Goal: Transaction & Acquisition: Book appointment/travel/reservation

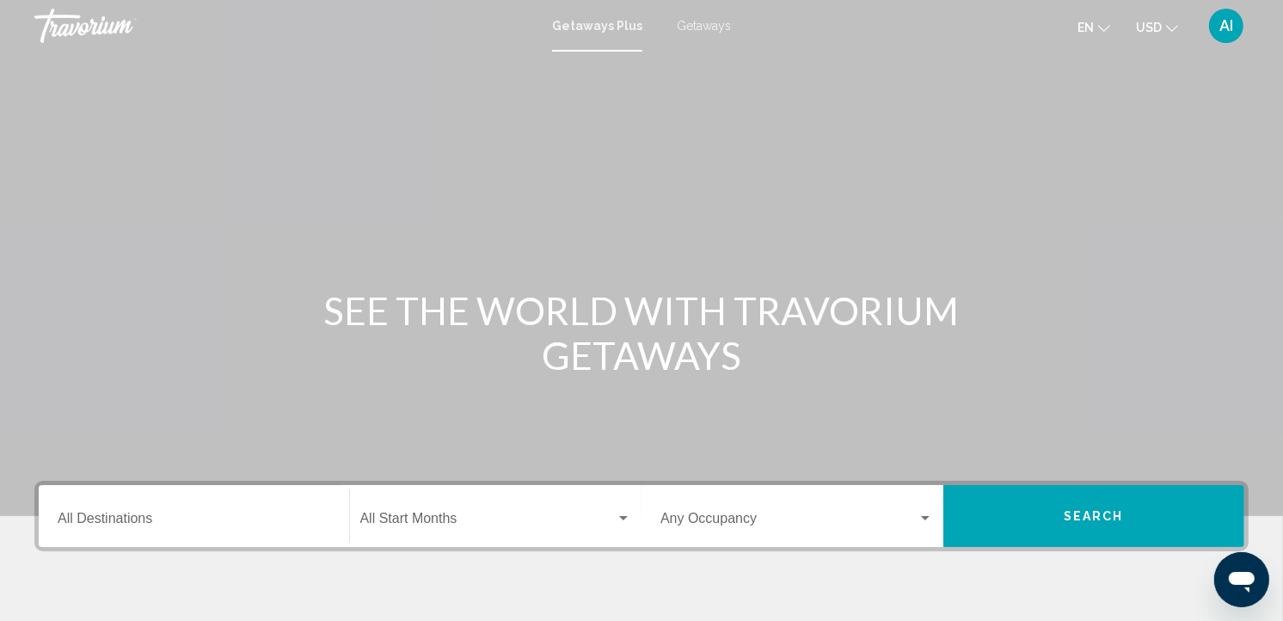
click at [715, 29] on span "Getaways" at bounding box center [704, 26] width 54 height 14
click at [117, 514] on input "Destination All Destinations" at bounding box center [194, 521] width 273 height 15
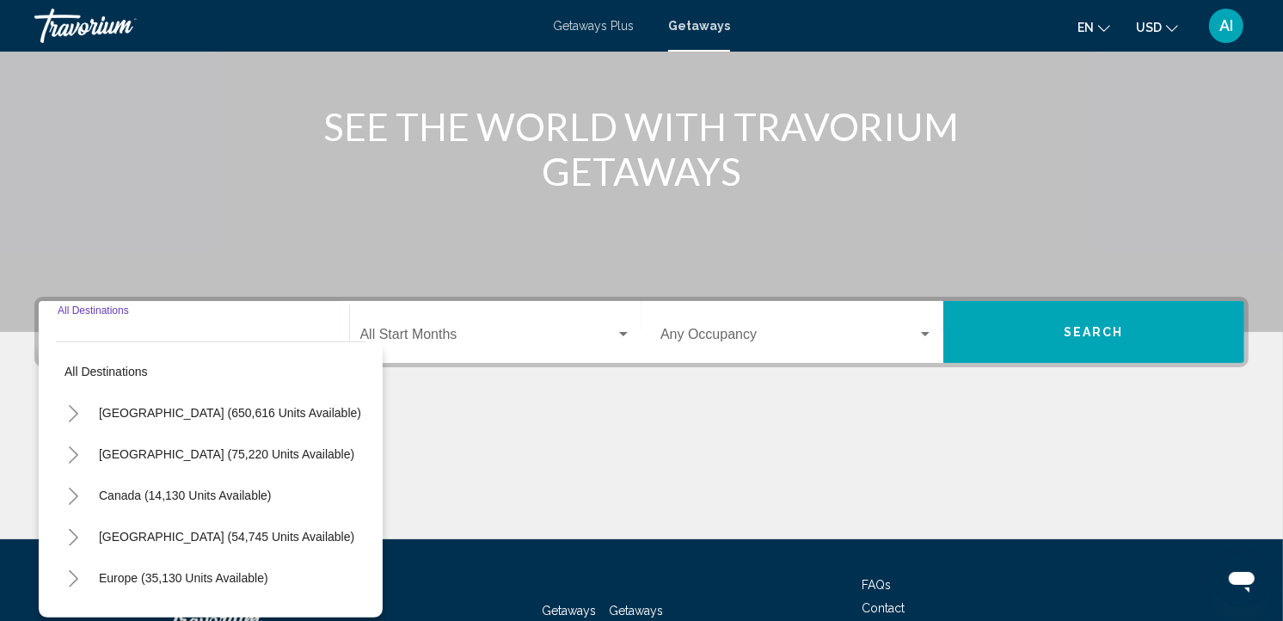
scroll to position [312, 0]
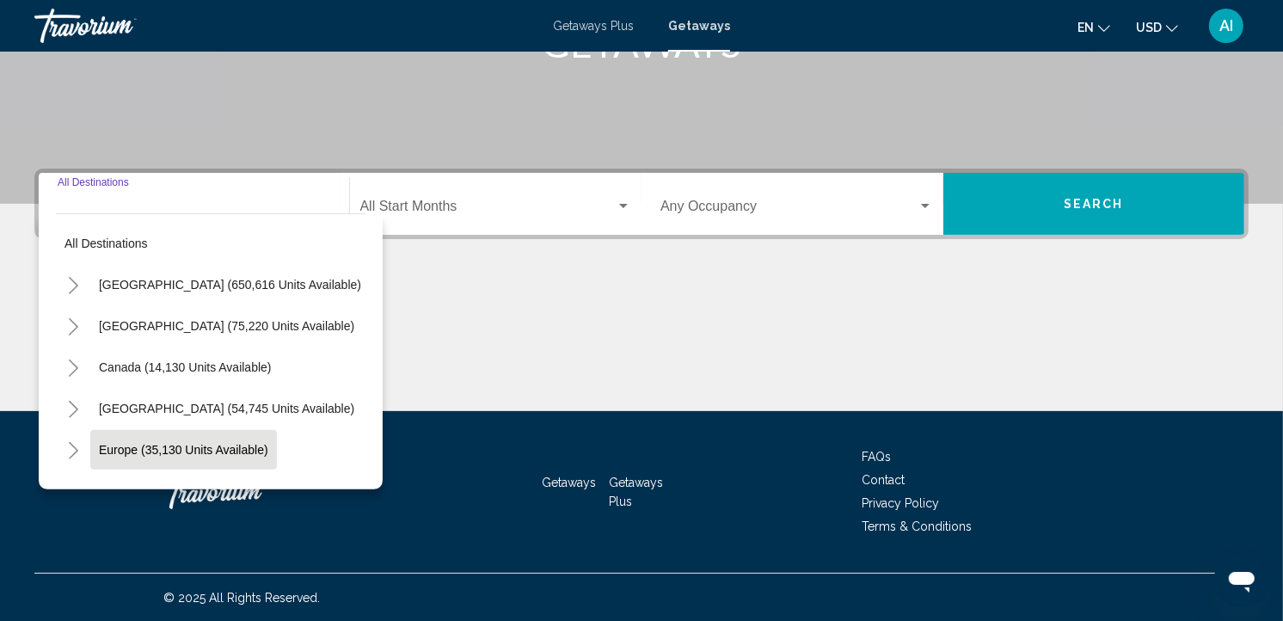
click at [198, 457] on button "Europe (35,130 units available)" at bounding box center [183, 450] width 187 height 40
type input "**********"
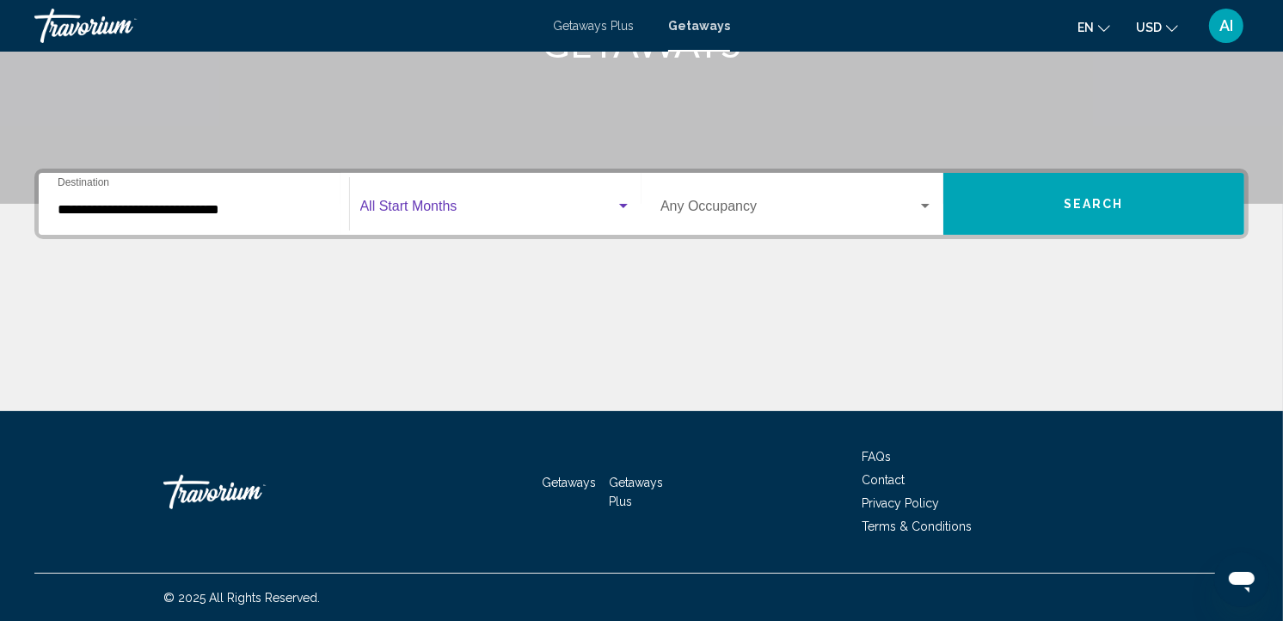
click at [468, 204] on span "Search widget" at bounding box center [488, 209] width 256 height 15
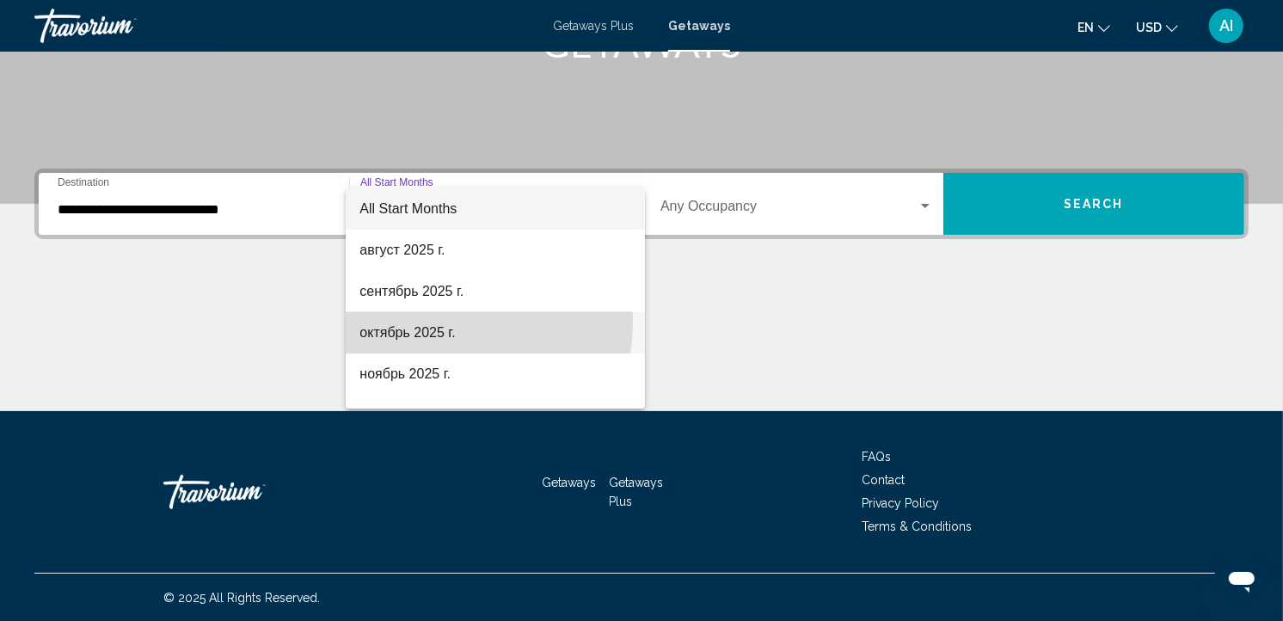
click at [445, 322] on span "октябрь 2025 г." at bounding box center [495, 332] width 272 height 41
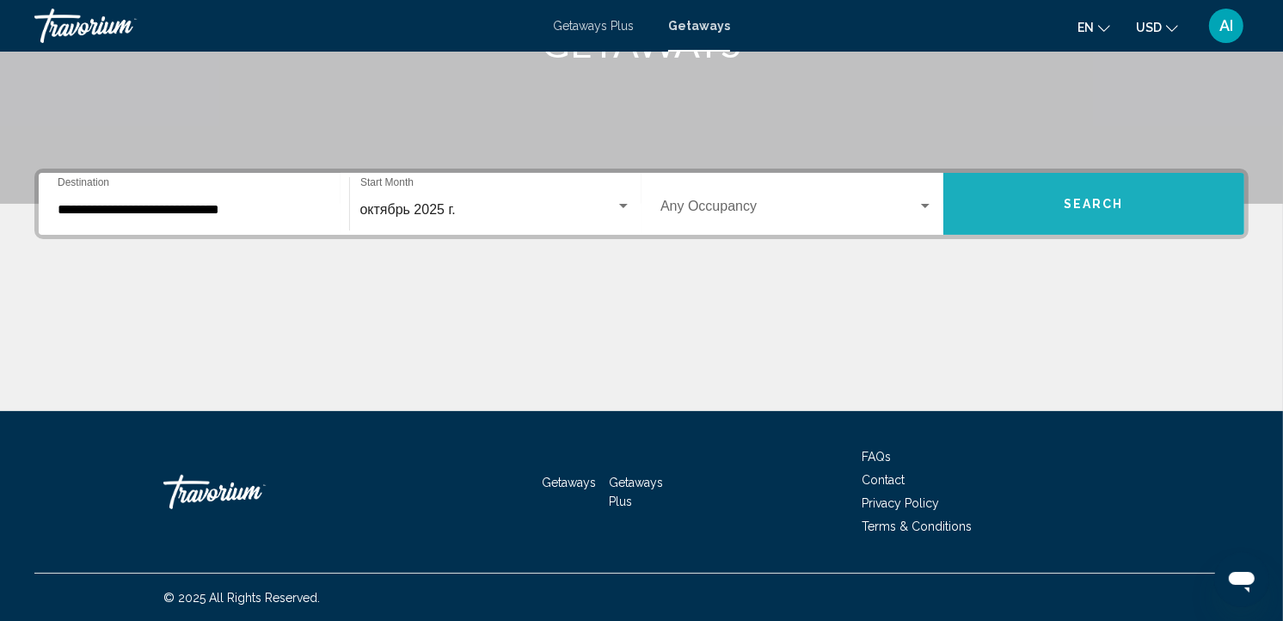
click at [1029, 211] on button "Search" at bounding box center [1094, 204] width 302 height 62
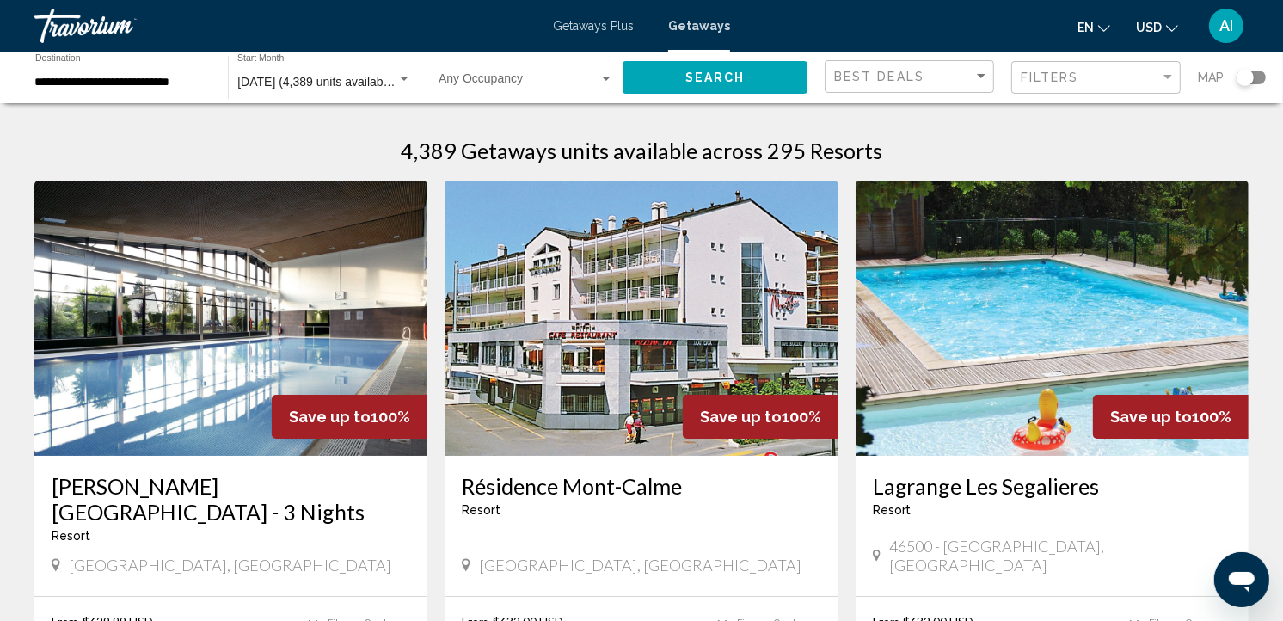
click at [1262, 76] on div "Search widget" at bounding box center [1251, 78] width 29 height 14
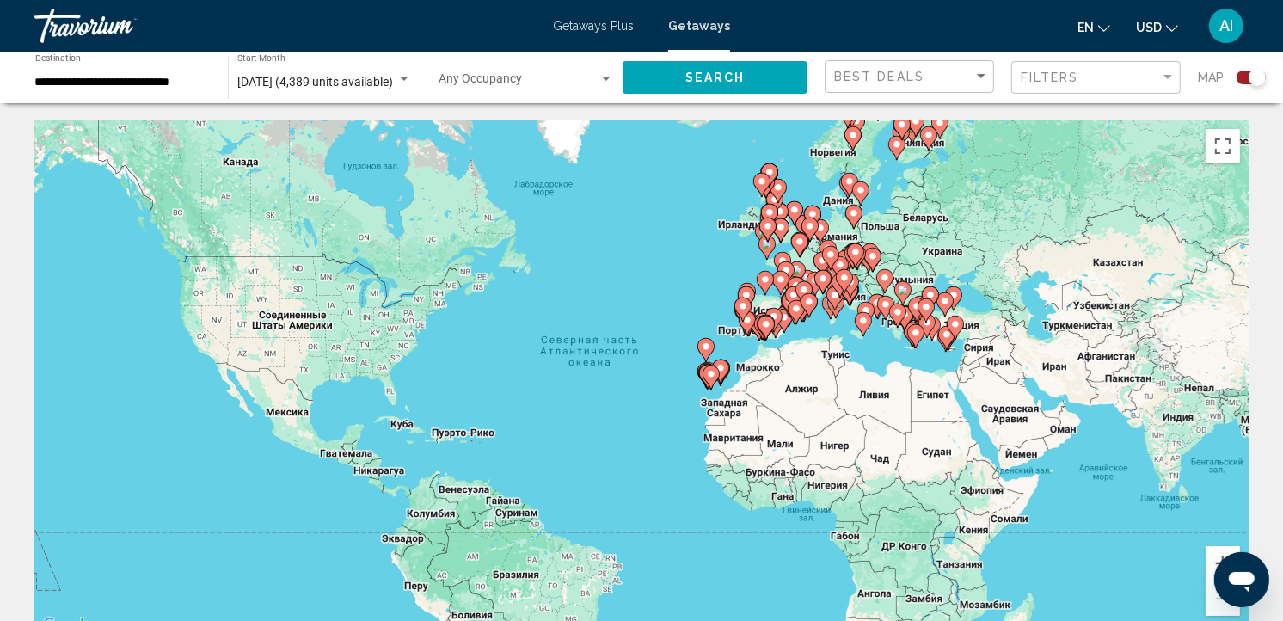
click at [866, 320] on image "Main content" at bounding box center [863, 321] width 10 height 10
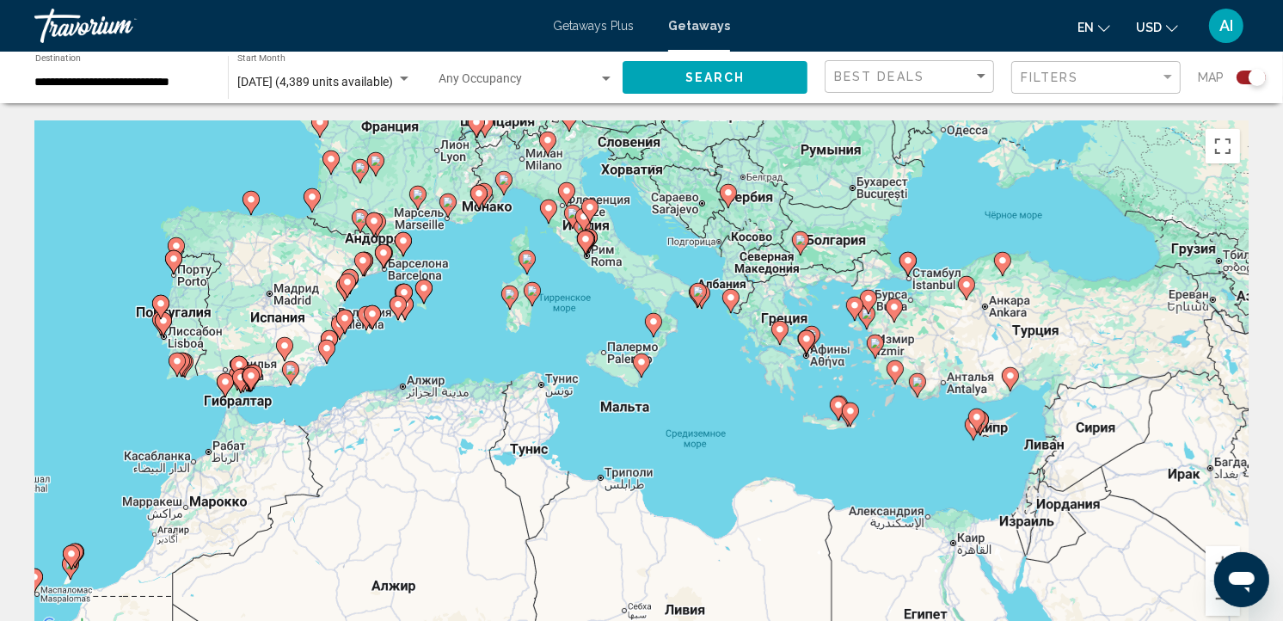
click at [651, 323] on image "Main content" at bounding box center [653, 321] width 10 height 10
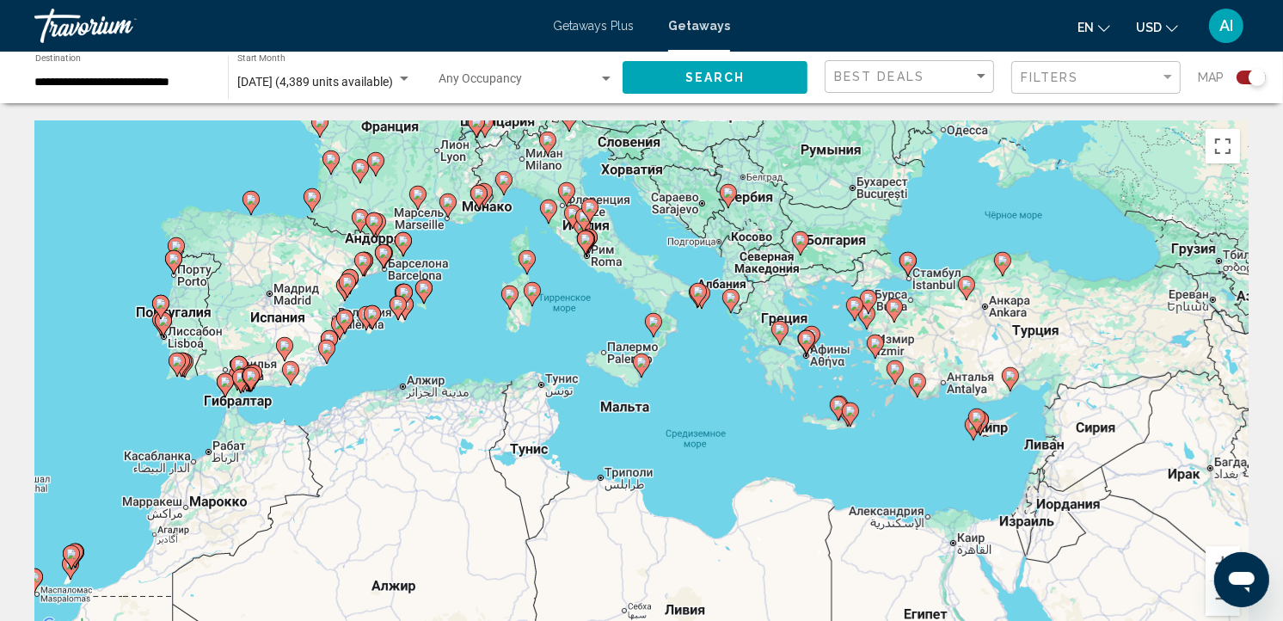
type input "**********"
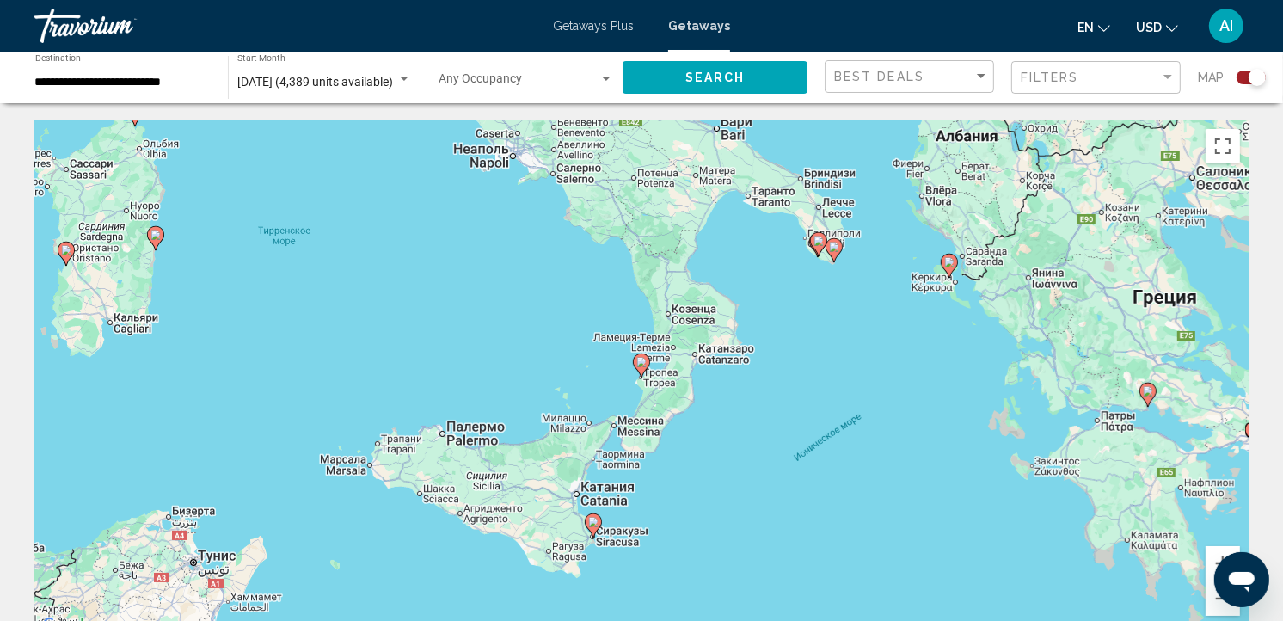
click at [639, 362] on image "Main content" at bounding box center [641, 362] width 10 height 10
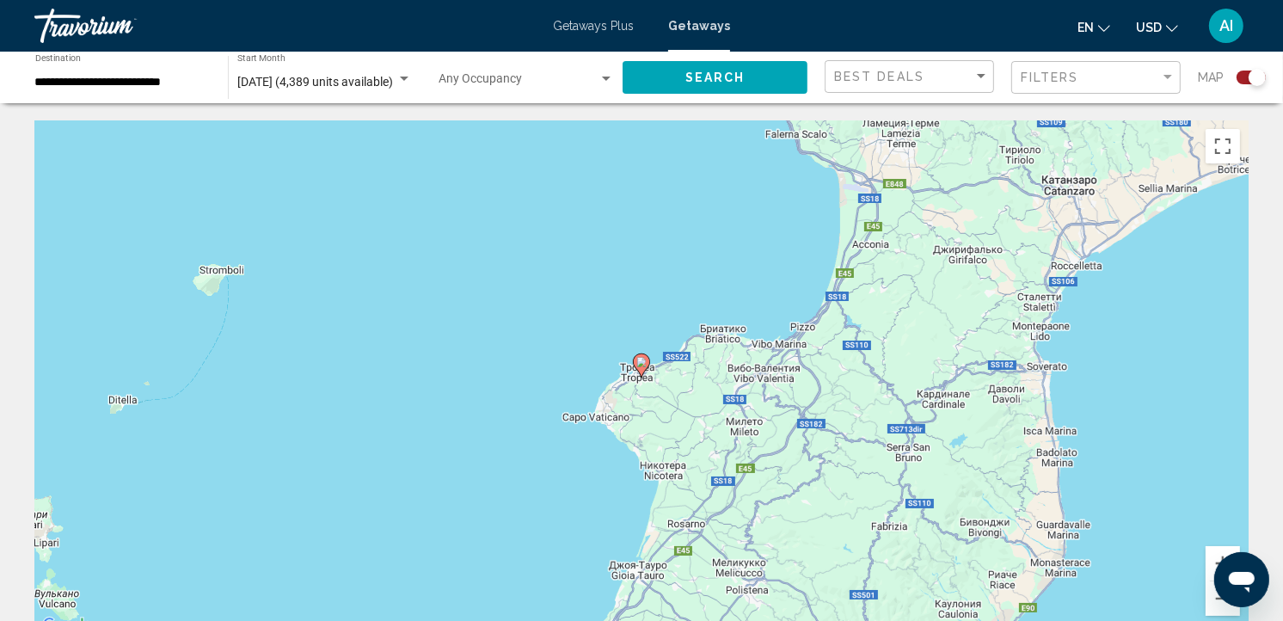
click at [639, 362] on image "Main content" at bounding box center [641, 362] width 10 height 10
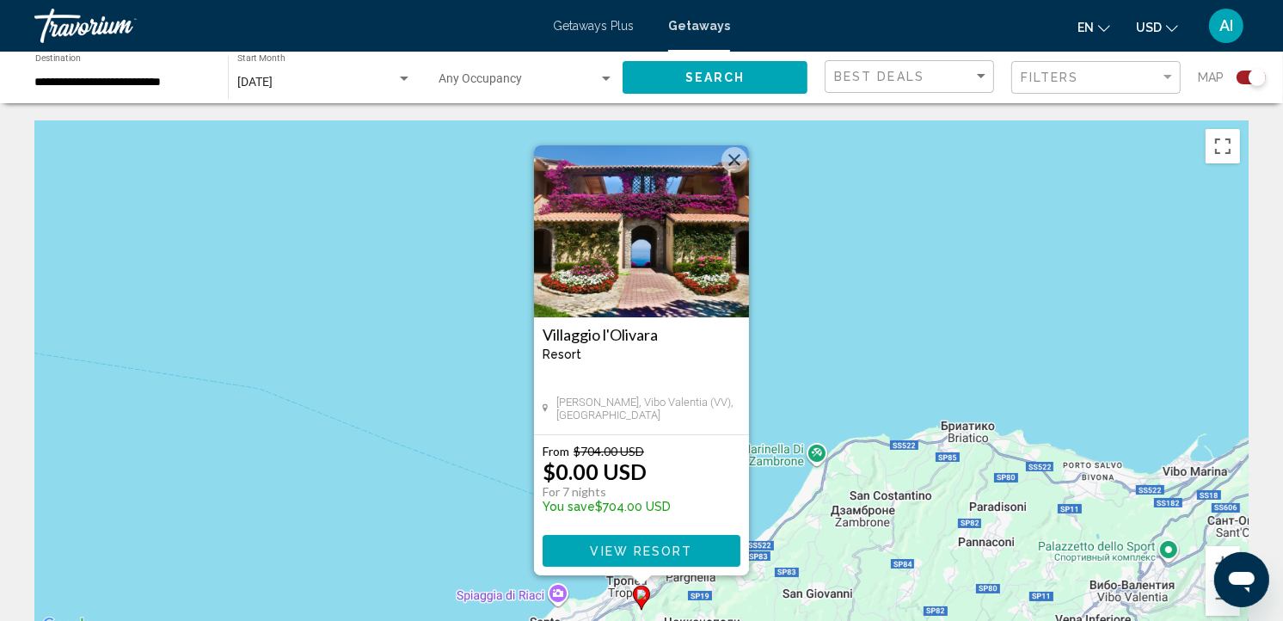
click at [673, 263] on img "Main content" at bounding box center [641, 231] width 215 height 172
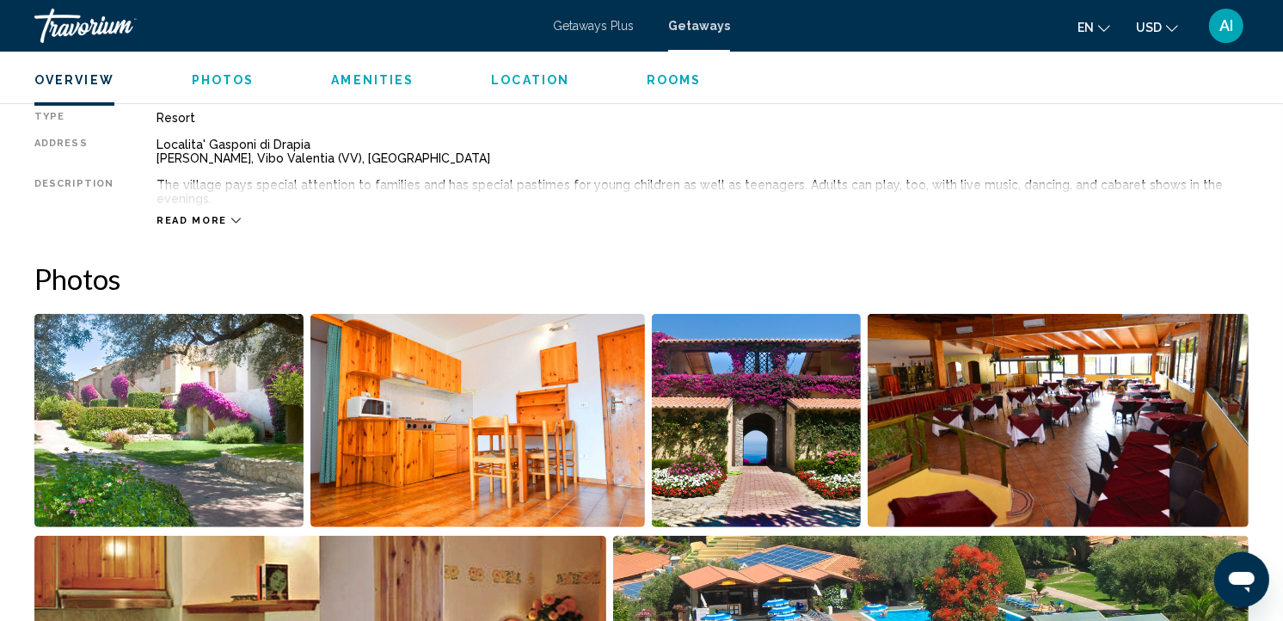
scroll to position [573, 0]
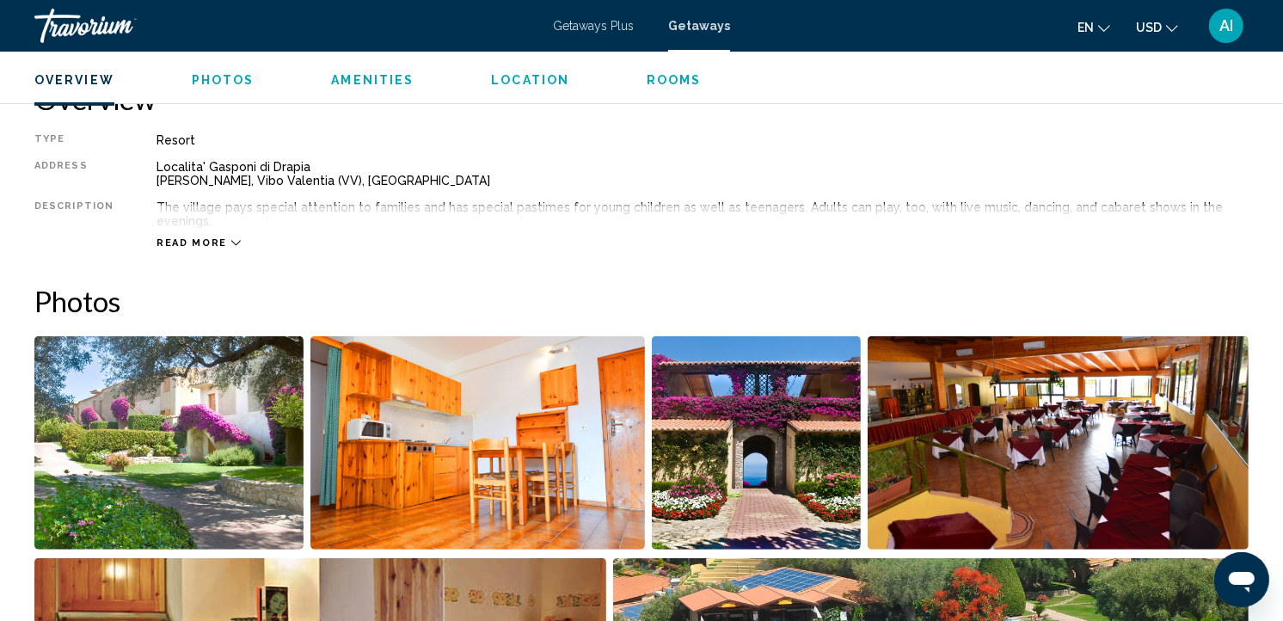
click at [673, 81] on span "Rooms" at bounding box center [674, 80] width 55 height 14
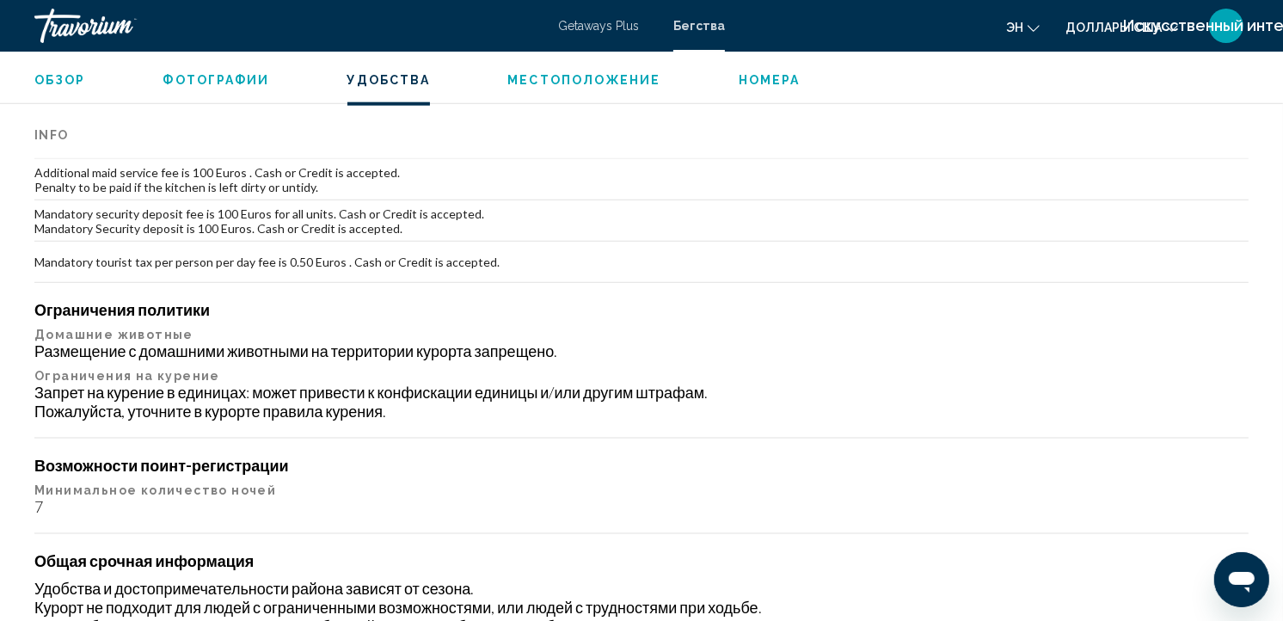
scroll to position [1812, 0]
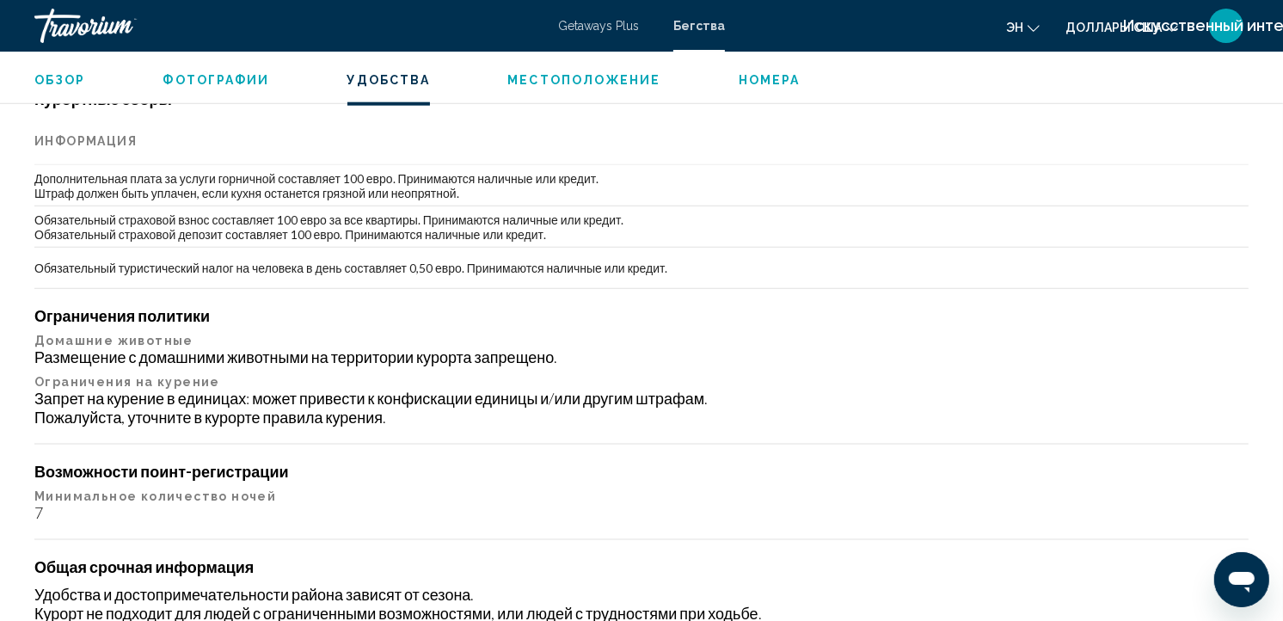
click at [245, 83] on span "Фотографии" at bounding box center [216, 80] width 107 height 14
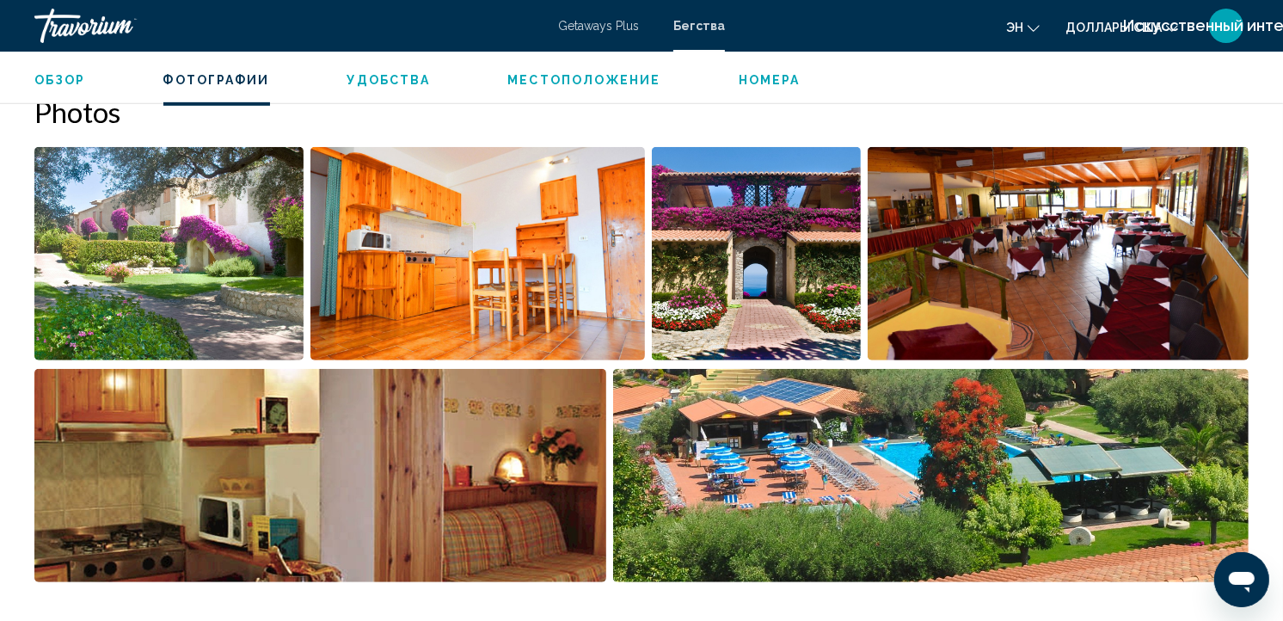
scroll to position [740, 0]
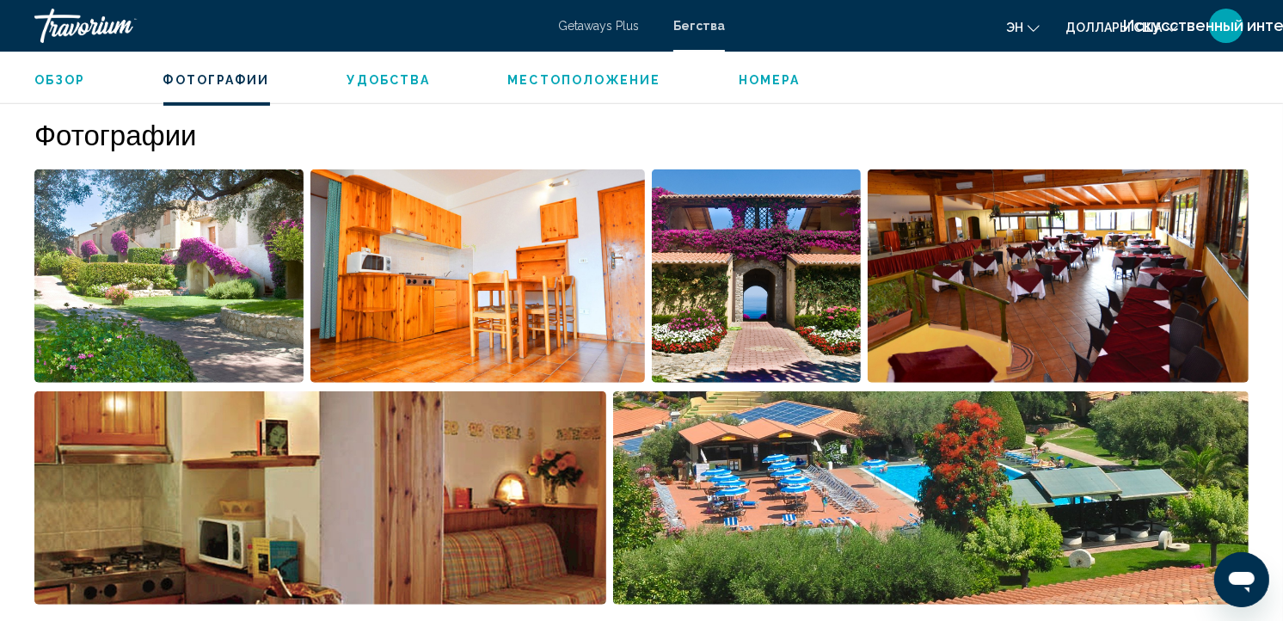
click at [282, 290] on img "Открыть полноэкранный слайдер изображений" at bounding box center [168, 275] width 269 height 213
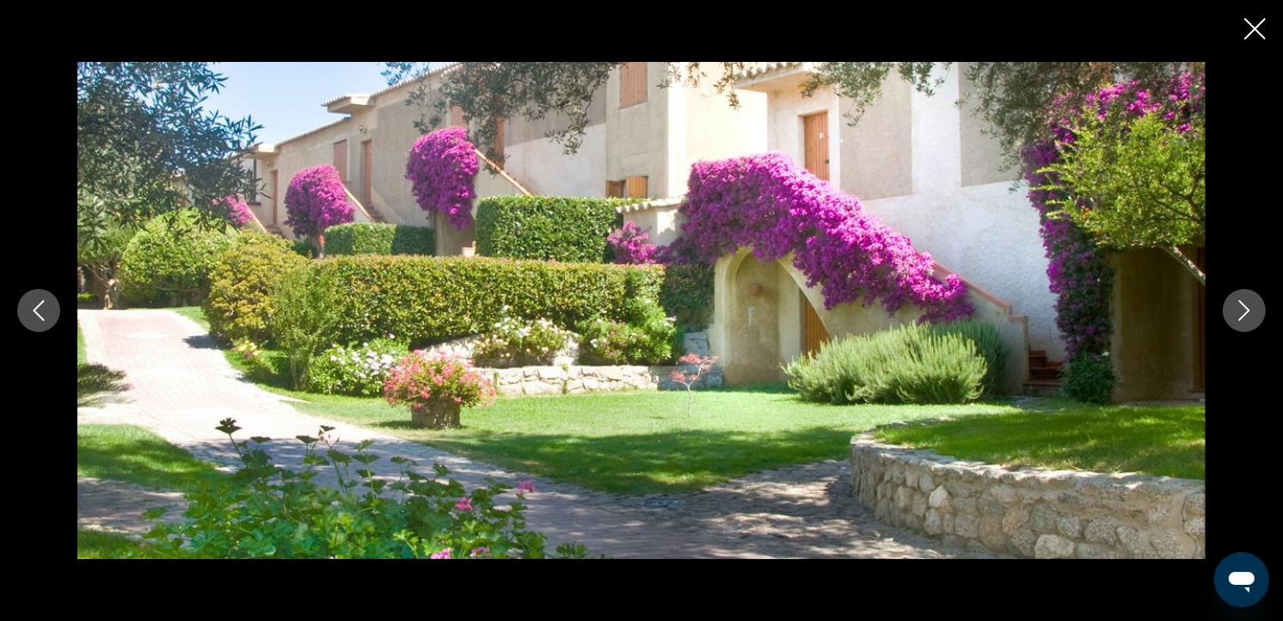
click at [1223, 313] on button "Следующее изображение" at bounding box center [1244, 310] width 43 height 43
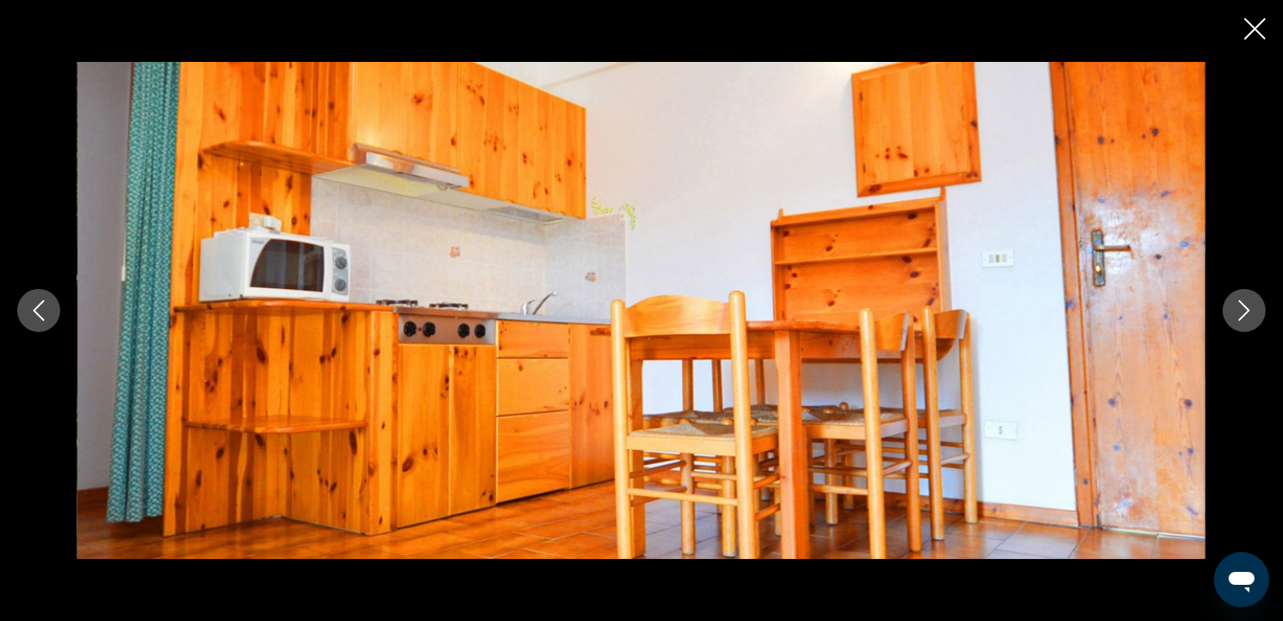
click at [1223, 313] on button "Следующее изображение" at bounding box center [1244, 310] width 43 height 43
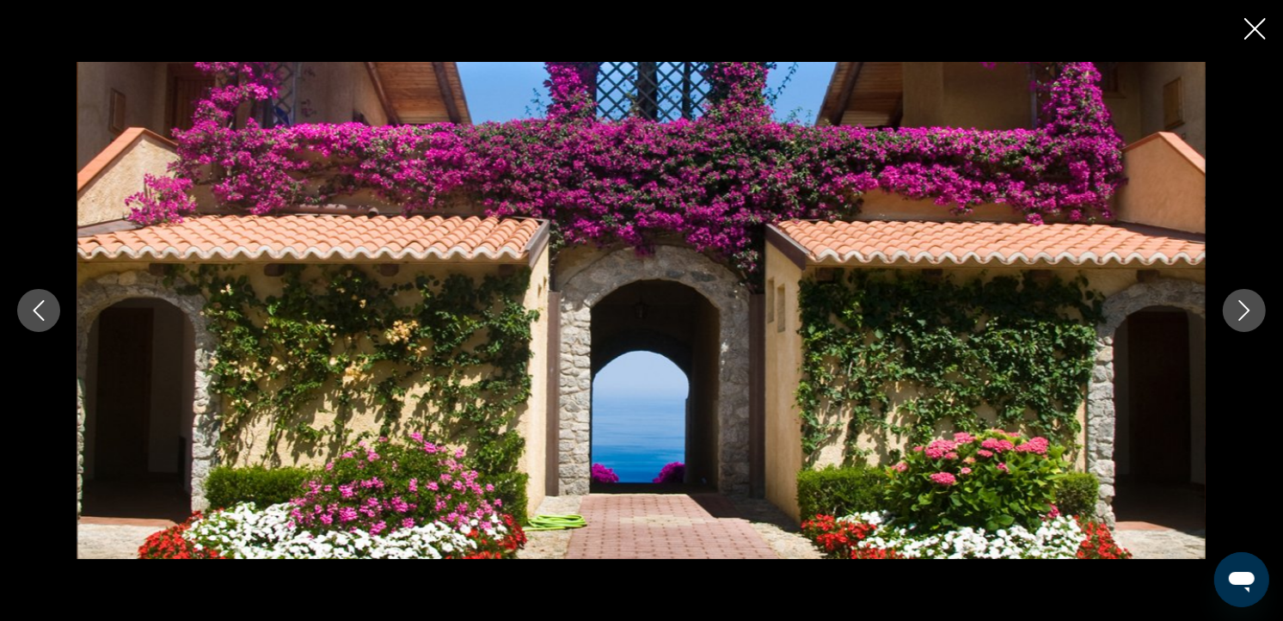
click at [1223, 313] on button "Следующее изображение" at bounding box center [1244, 310] width 43 height 43
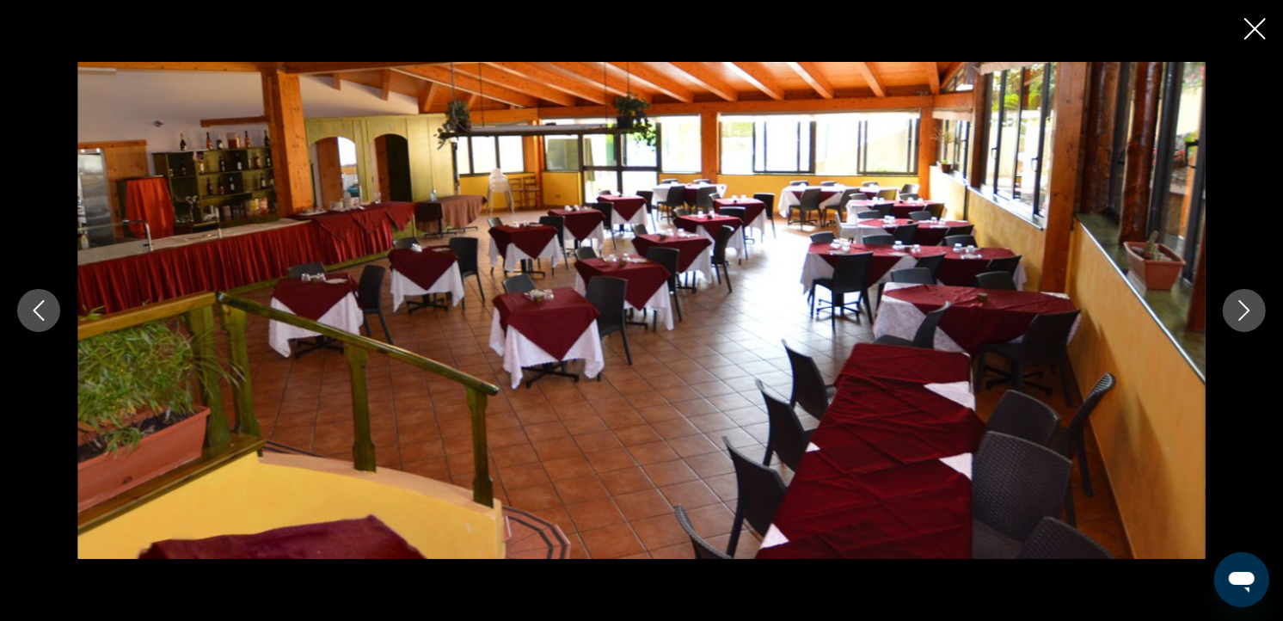
click at [1223, 313] on button "Следующее изображение" at bounding box center [1244, 310] width 43 height 43
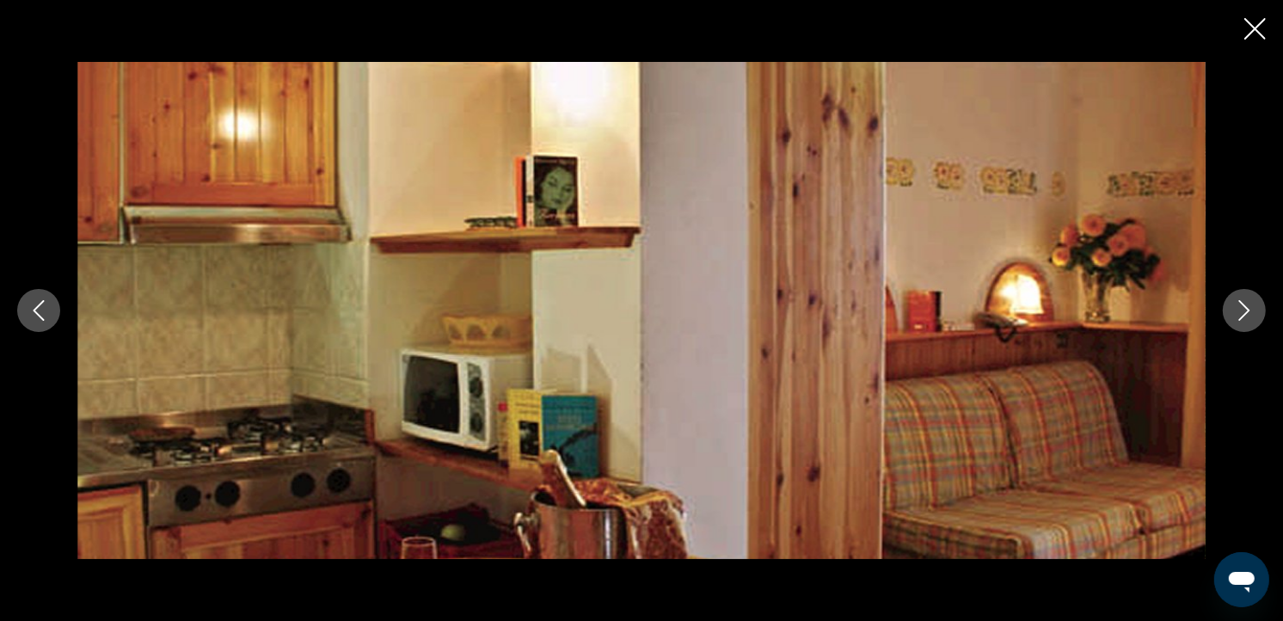
click at [1223, 313] on button "Следующее изображение" at bounding box center [1244, 310] width 43 height 43
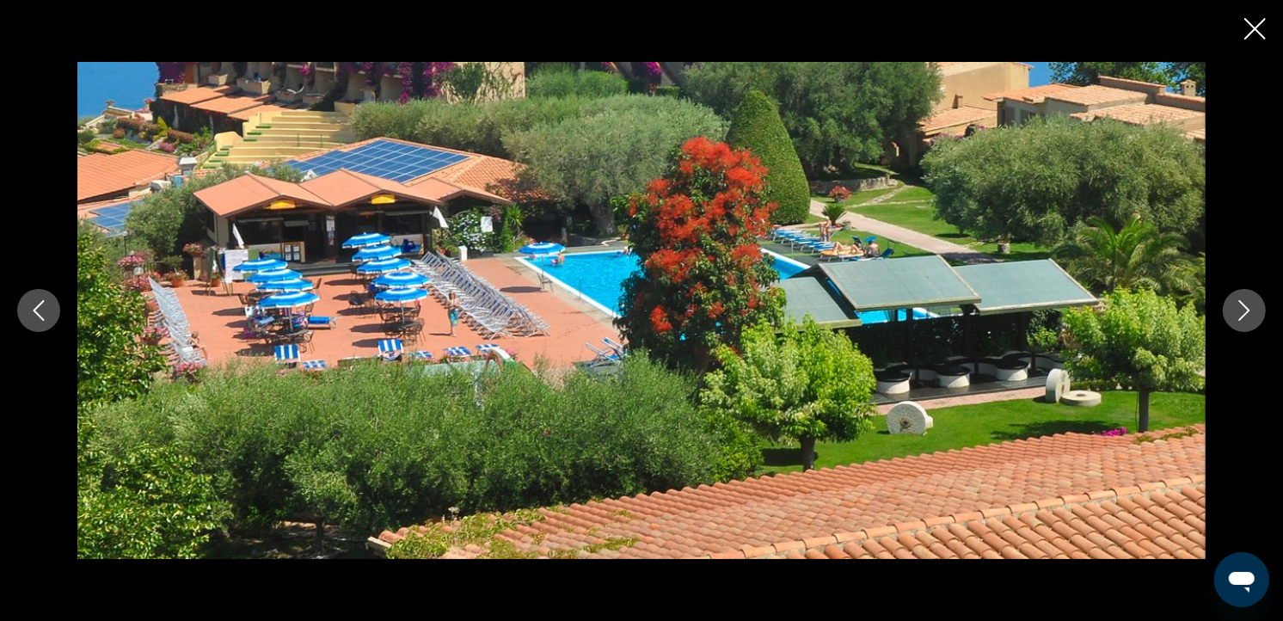
click at [28, 311] on icon "Предыдущее изображение" at bounding box center [38, 310] width 21 height 21
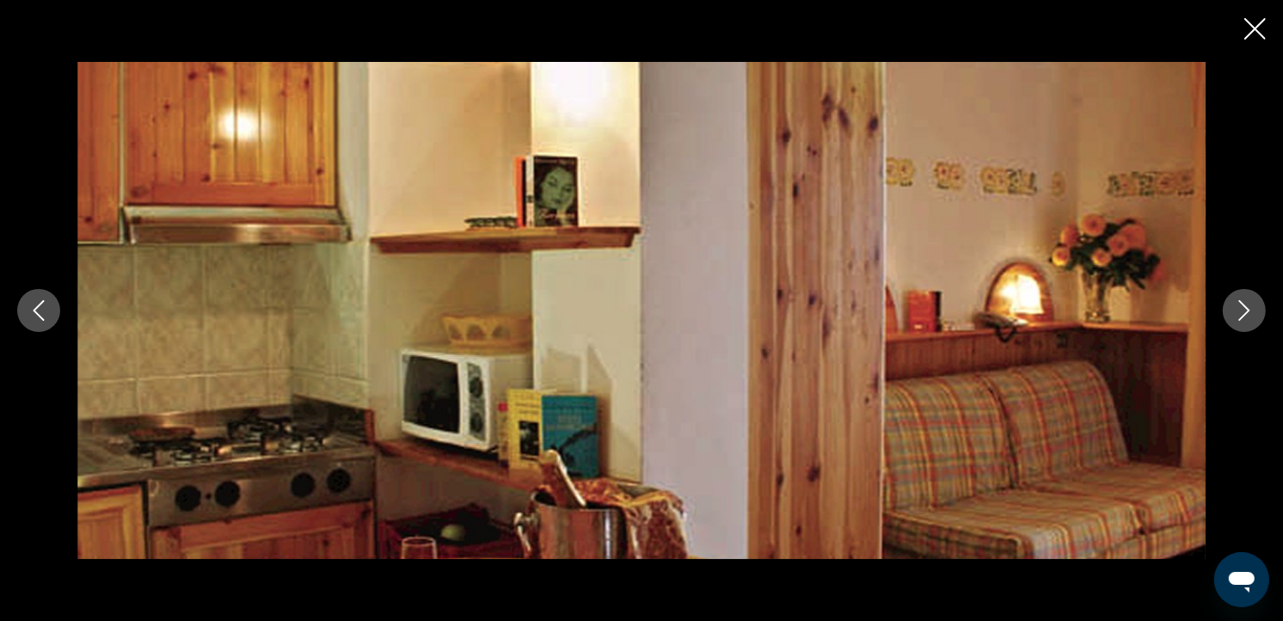
click at [1250, 33] on icon "Закрыть слайд-шоу" at bounding box center [1254, 28] width 21 height 21
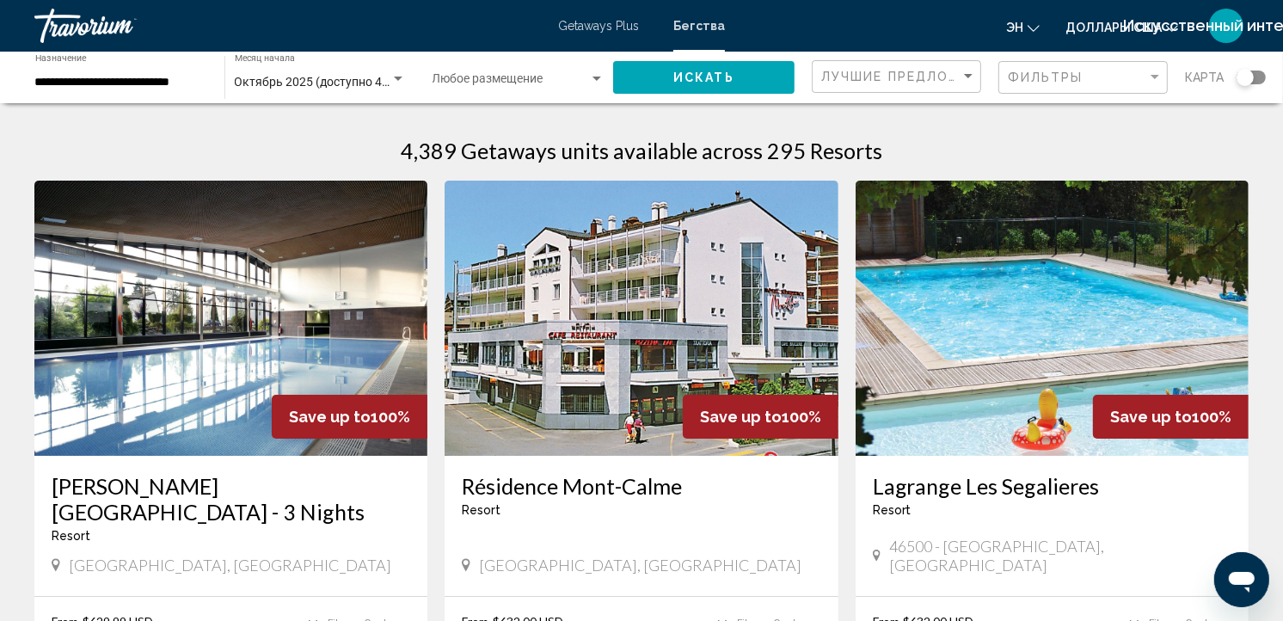
click at [1257, 67] on div "Карта" at bounding box center [1225, 77] width 81 height 35
click at [1256, 78] on div "Виджет поиска" at bounding box center [1251, 78] width 29 height 14
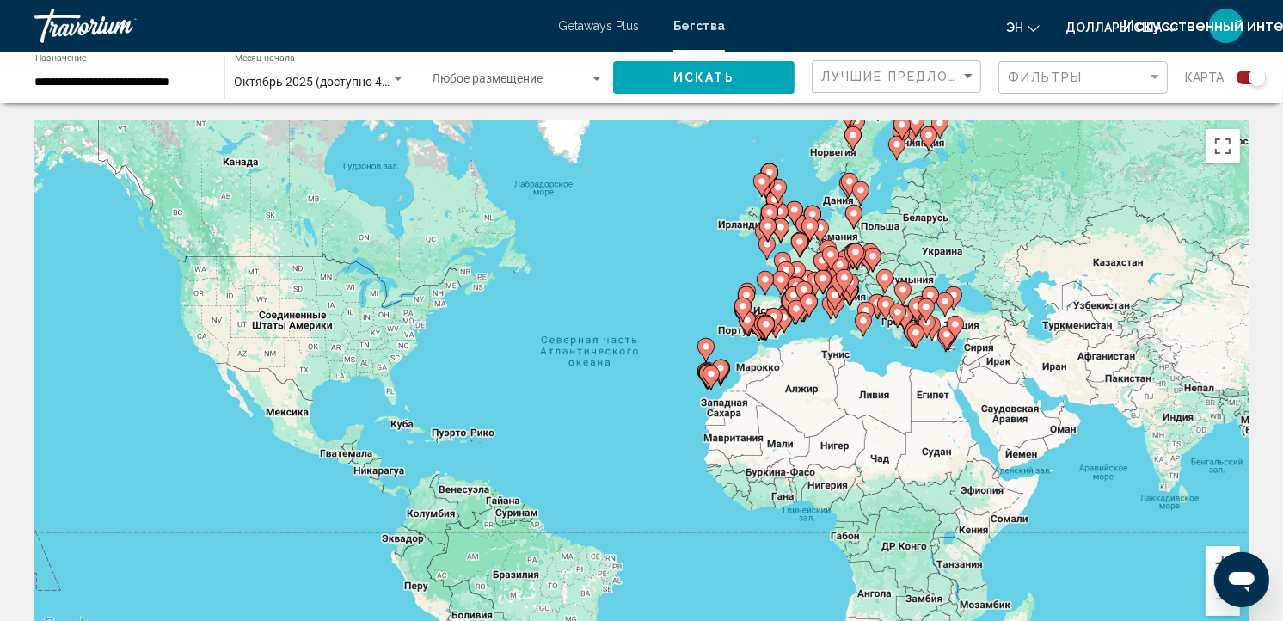
click at [835, 308] on icon "Основное содержание" at bounding box center [834, 298] width 17 height 24
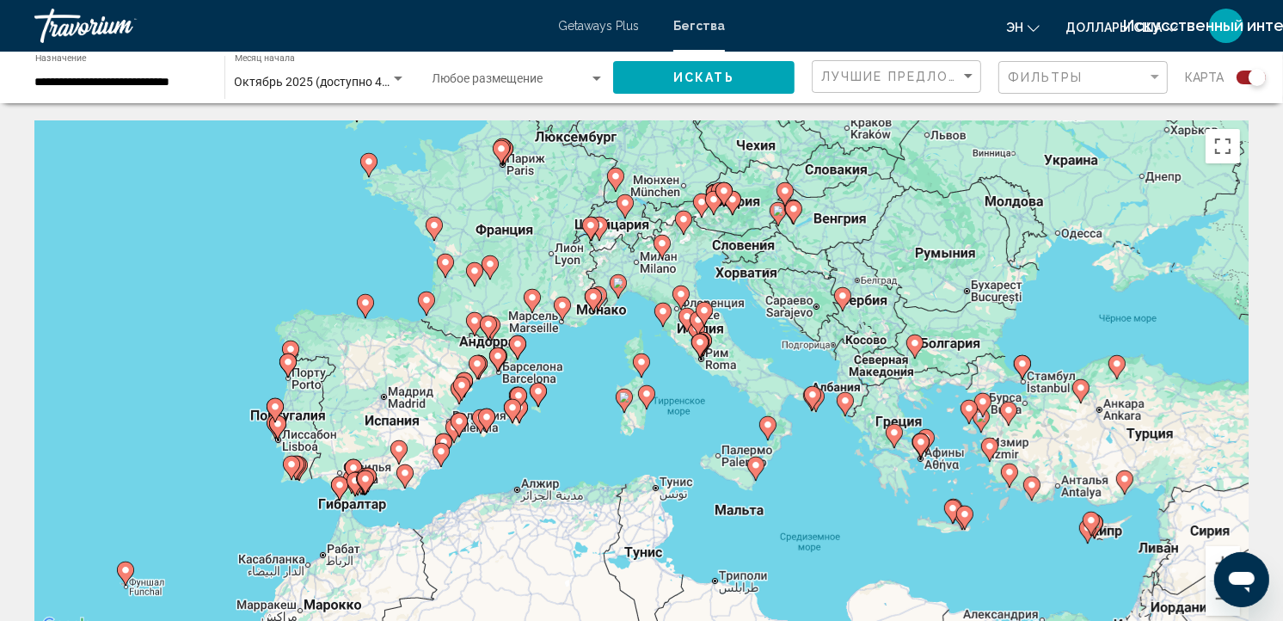
click at [648, 396] on image "Основное содержание" at bounding box center [647, 394] width 10 height 10
type input "**********"
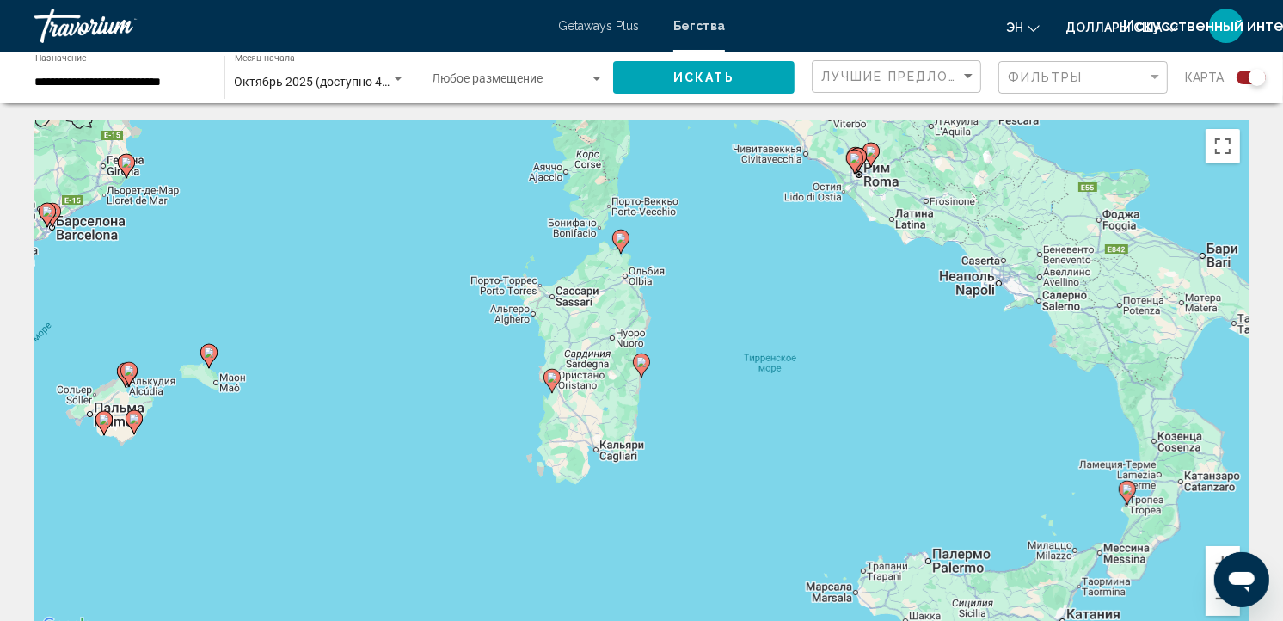
click at [642, 366] on image "Основное содержание" at bounding box center [641, 362] width 10 height 10
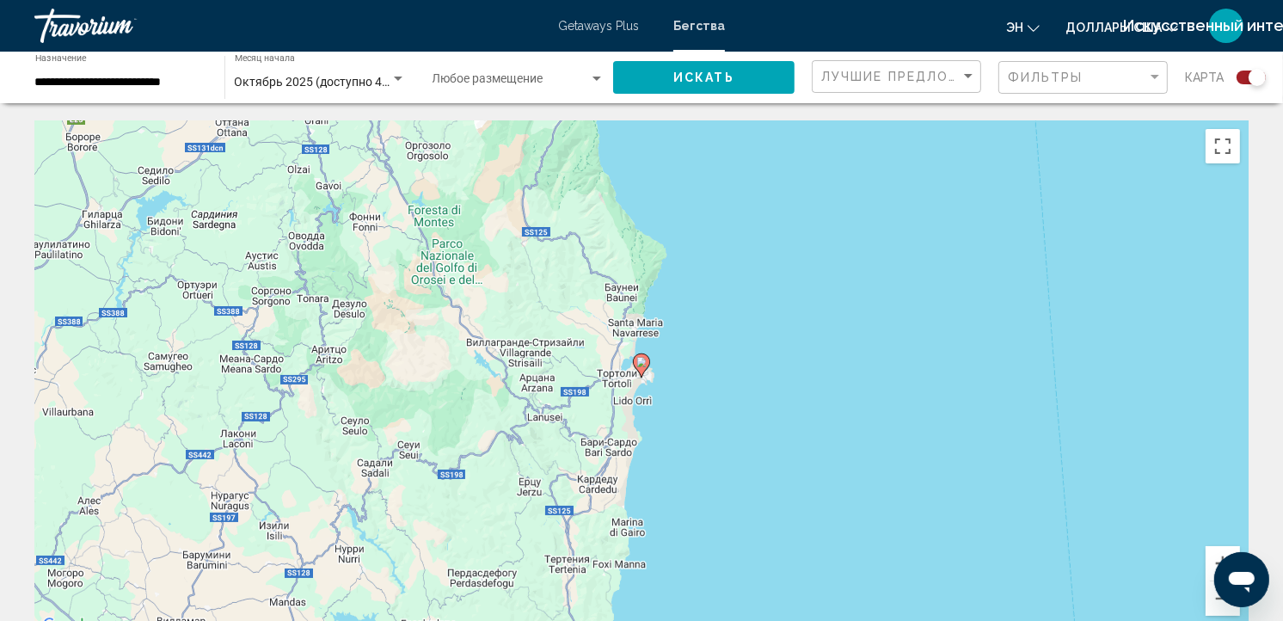
click at [642, 366] on image "Основное содержание" at bounding box center [641, 362] width 10 height 10
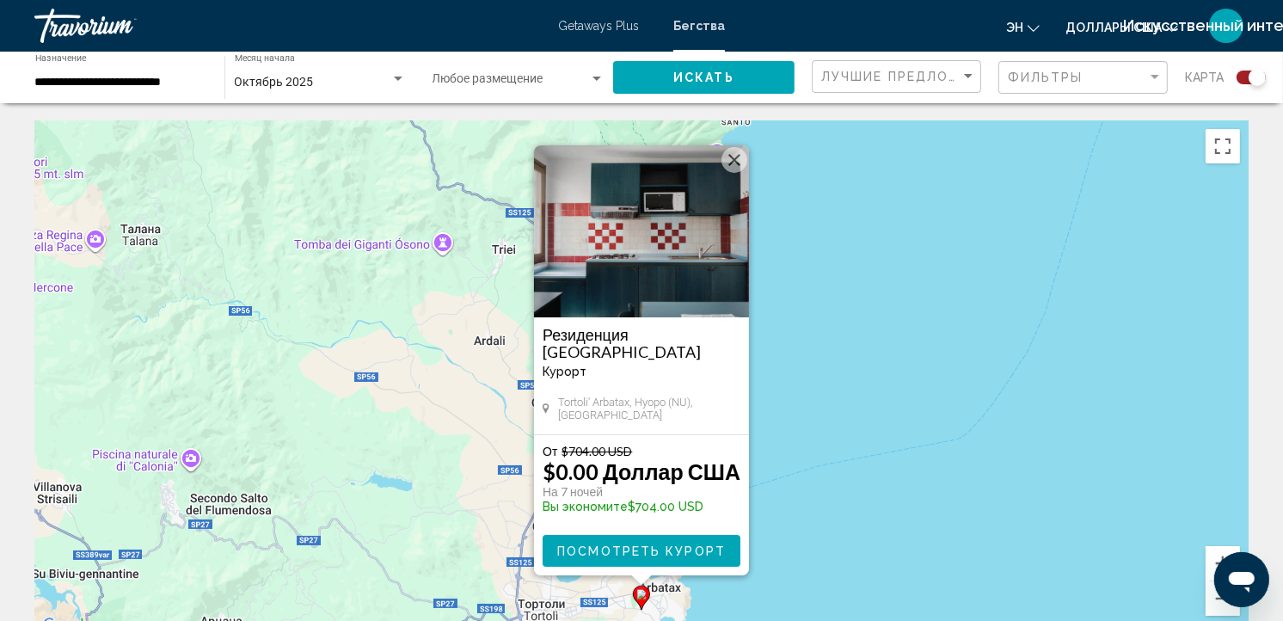
click at [648, 544] on span "Посмотреть курорт" at bounding box center [641, 551] width 169 height 14
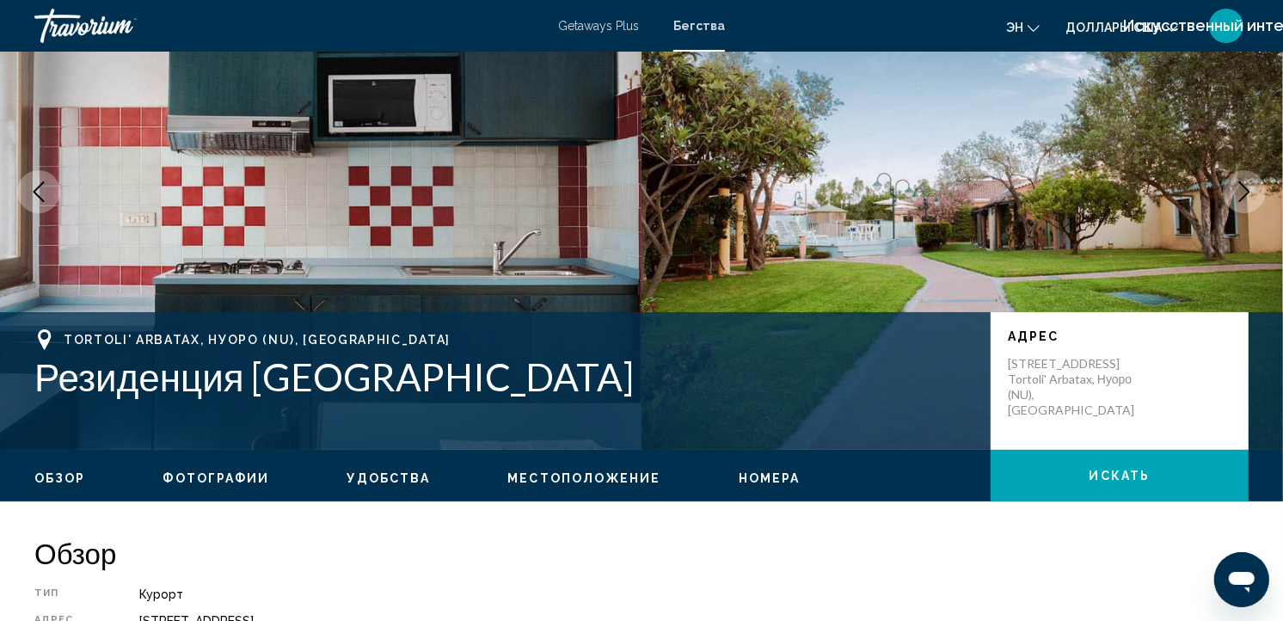
scroll to position [200, 0]
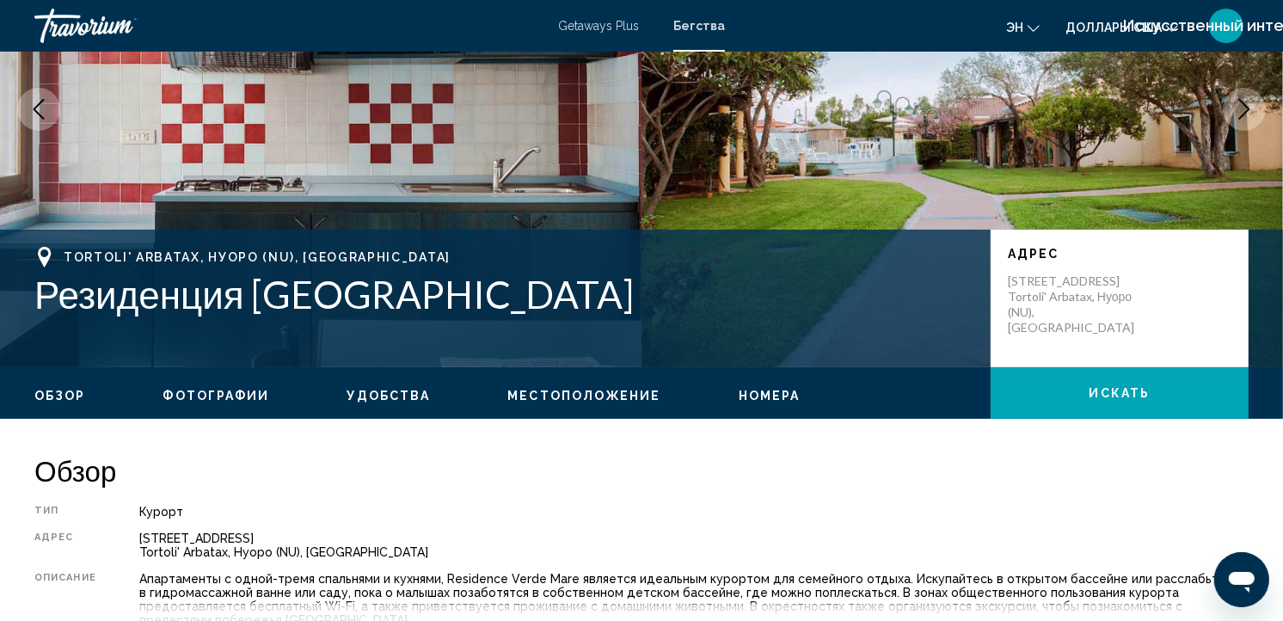
click at [751, 391] on span "Номера" at bounding box center [770, 396] width 62 height 14
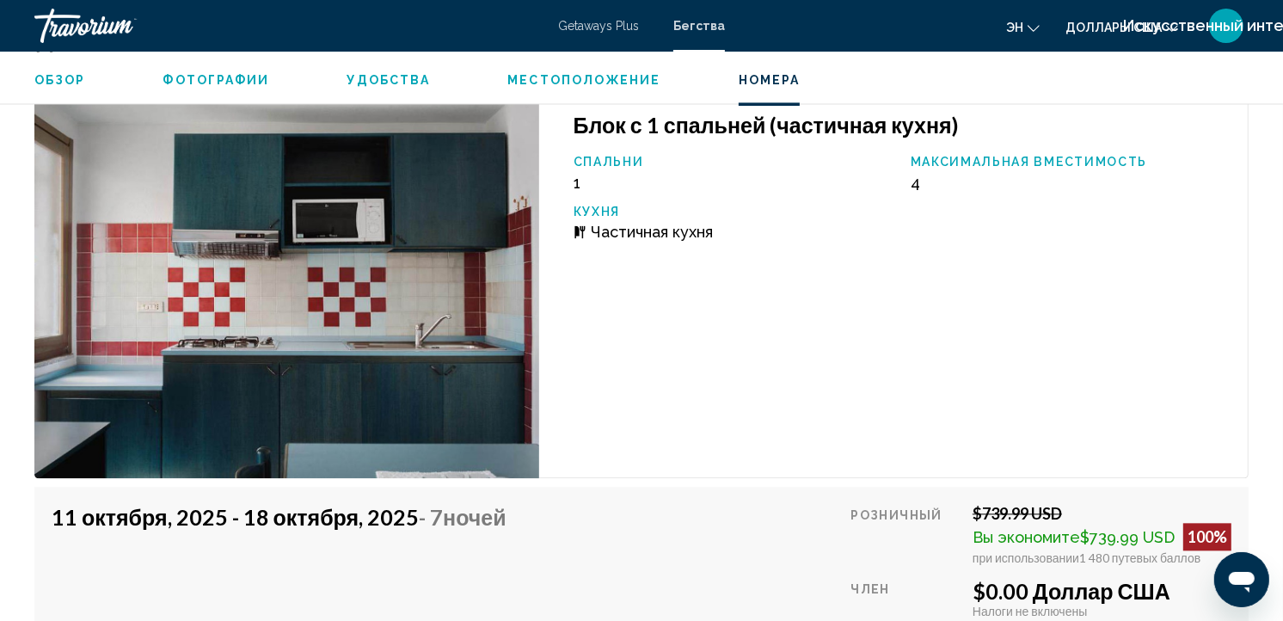
scroll to position [3307, 0]
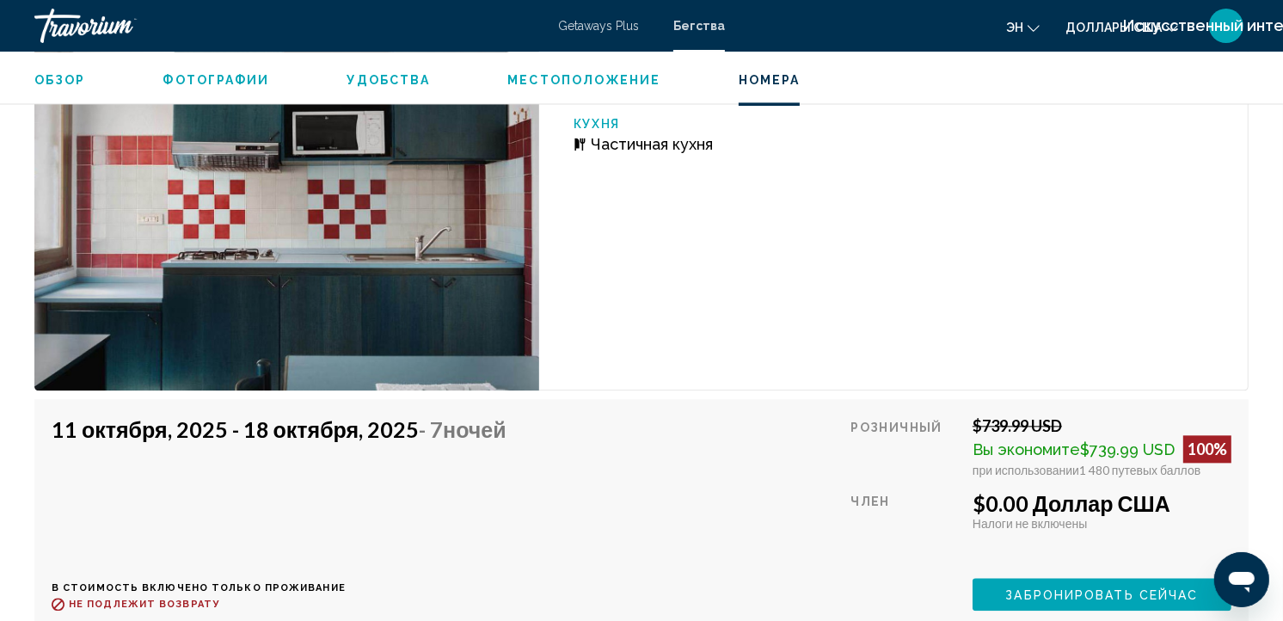
click at [1078, 588] on span "Забронировать сейчас" at bounding box center [1102, 595] width 193 height 14
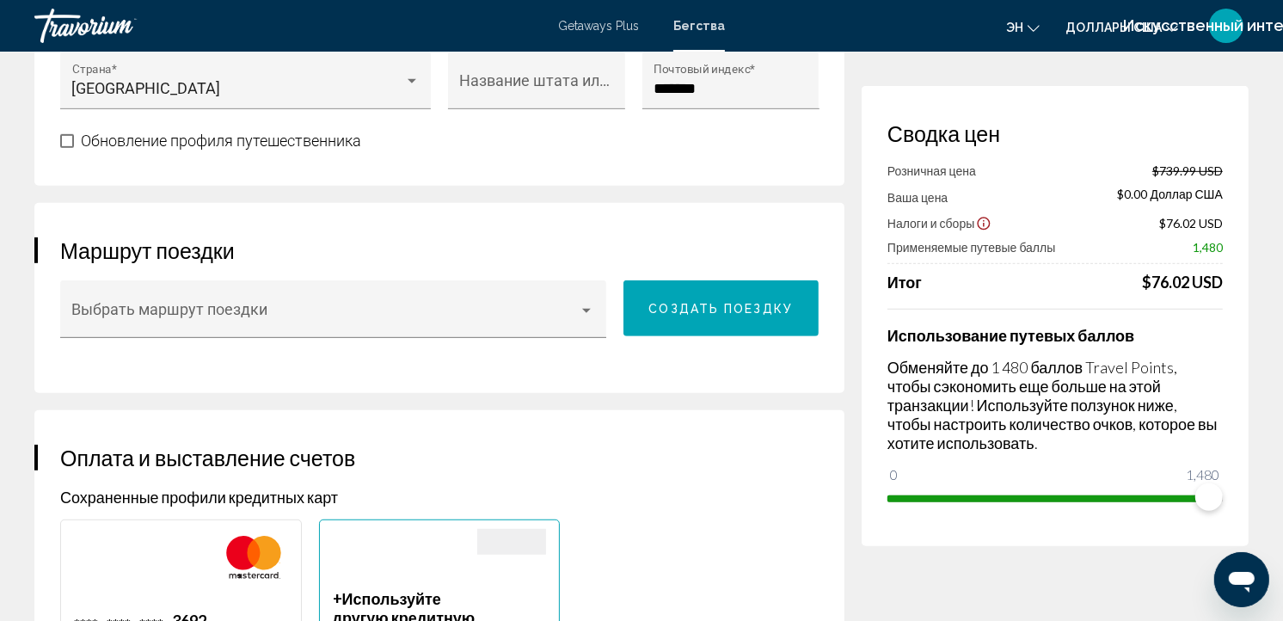
scroll to position [869, 0]
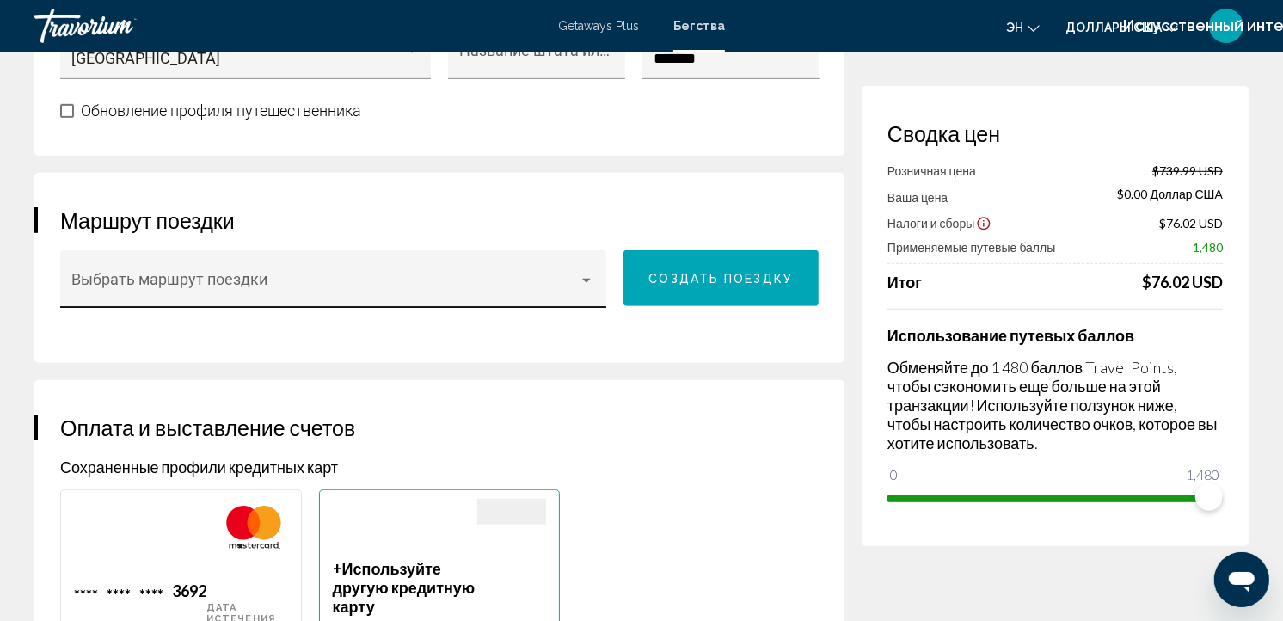
click at [587, 282] on div "Основное содержание" at bounding box center [586, 280] width 15 height 14
click at [613, 341] on div at bounding box center [641, 310] width 1283 height 621
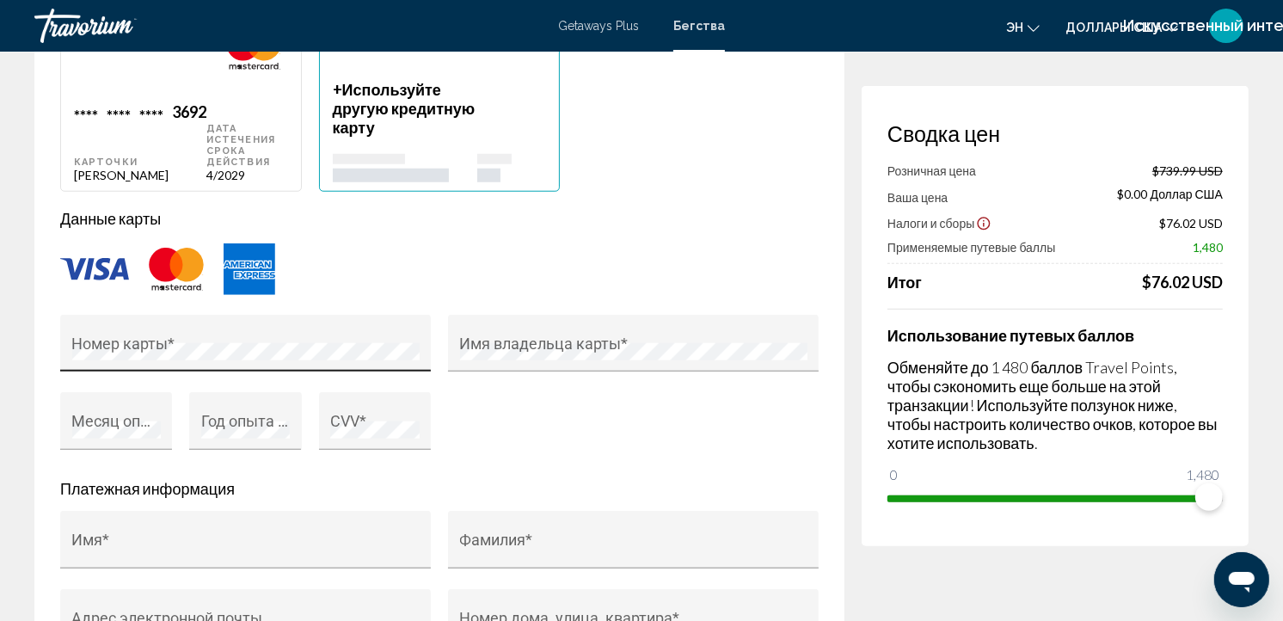
scroll to position [1382, 0]
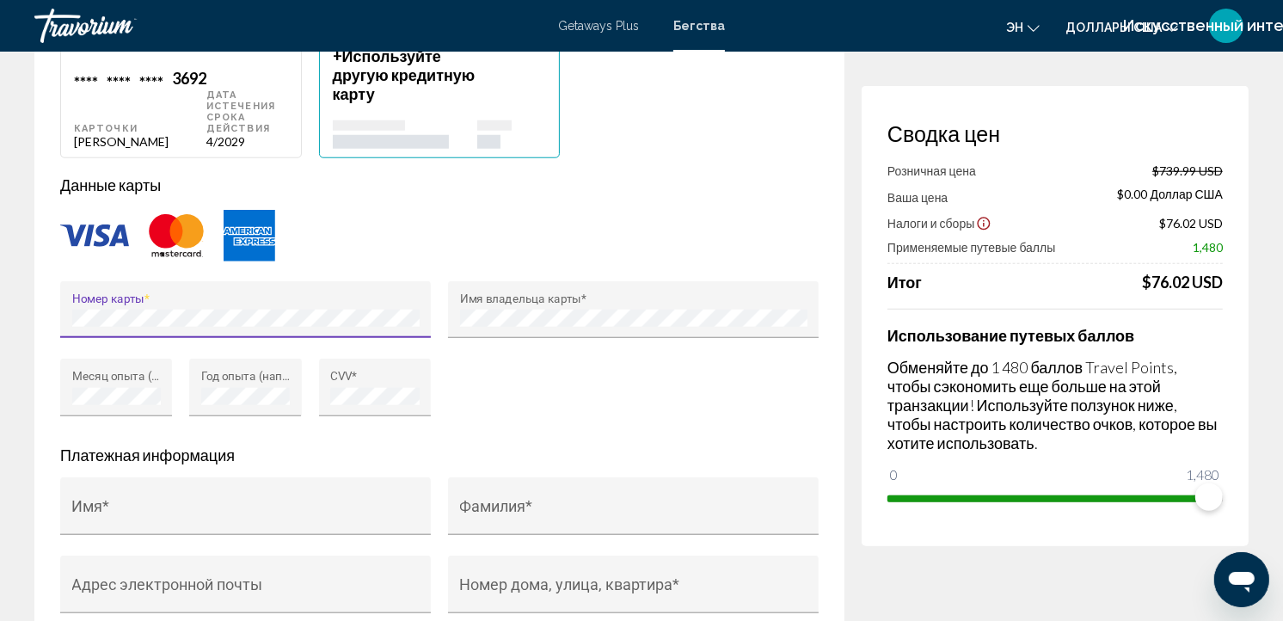
type input "**********"
type input "*****"
type input "**********"
type input "****"
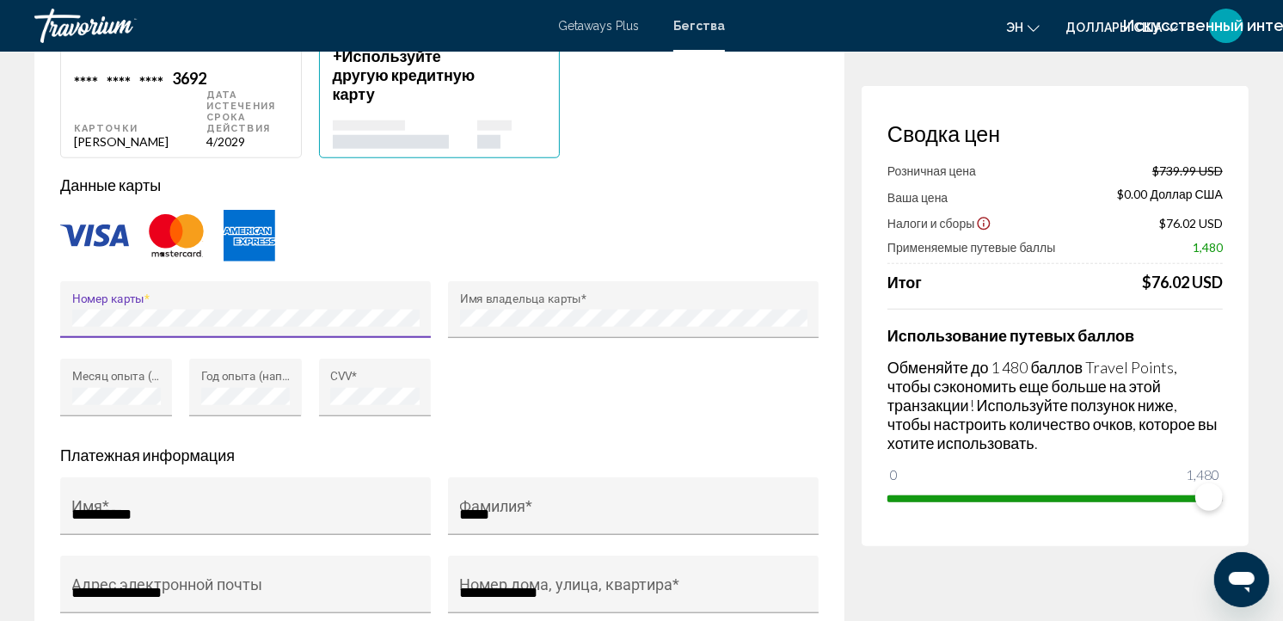
type input "****"
type input "*******"
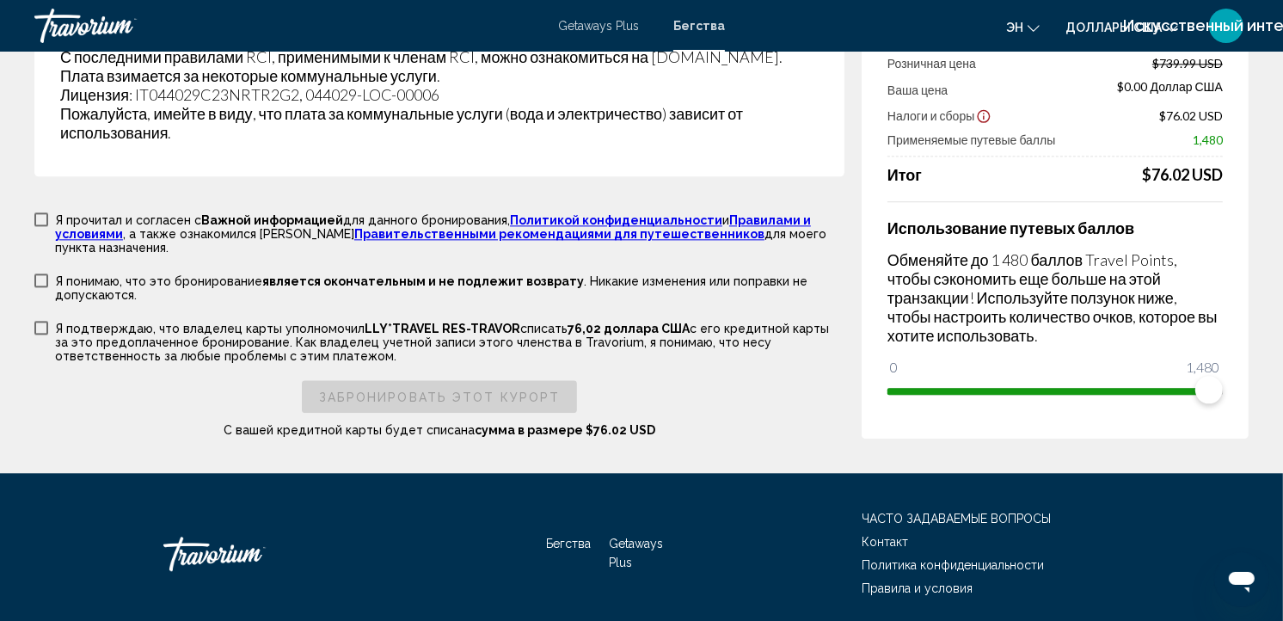
scroll to position [3529, 0]
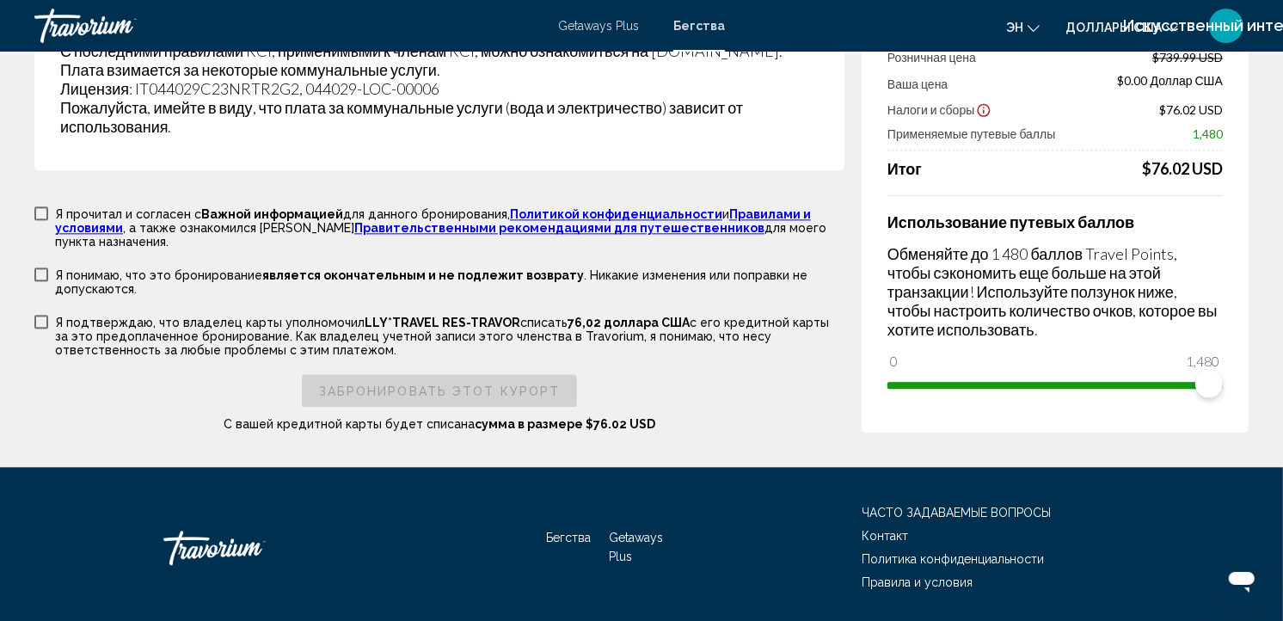
click at [593, 207] on link "Политикой конфиденциальности" at bounding box center [616, 214] width 212 height 14
click at [731, 207] on link "Правилами и условиями" at bounding box center [433, 221] width 756 height 28
click at [611, 221] on link "Правительственными рекомендациями для путешественников" at bounding box center [559, 228] width 410 height 14
click at [39, 206] on span "Основное содержание" at bounding box center [41, 213] width 14 height 14
click at [40, 267] on span "Основное содержание" at bounding box center [41, 274] width 14 height 14
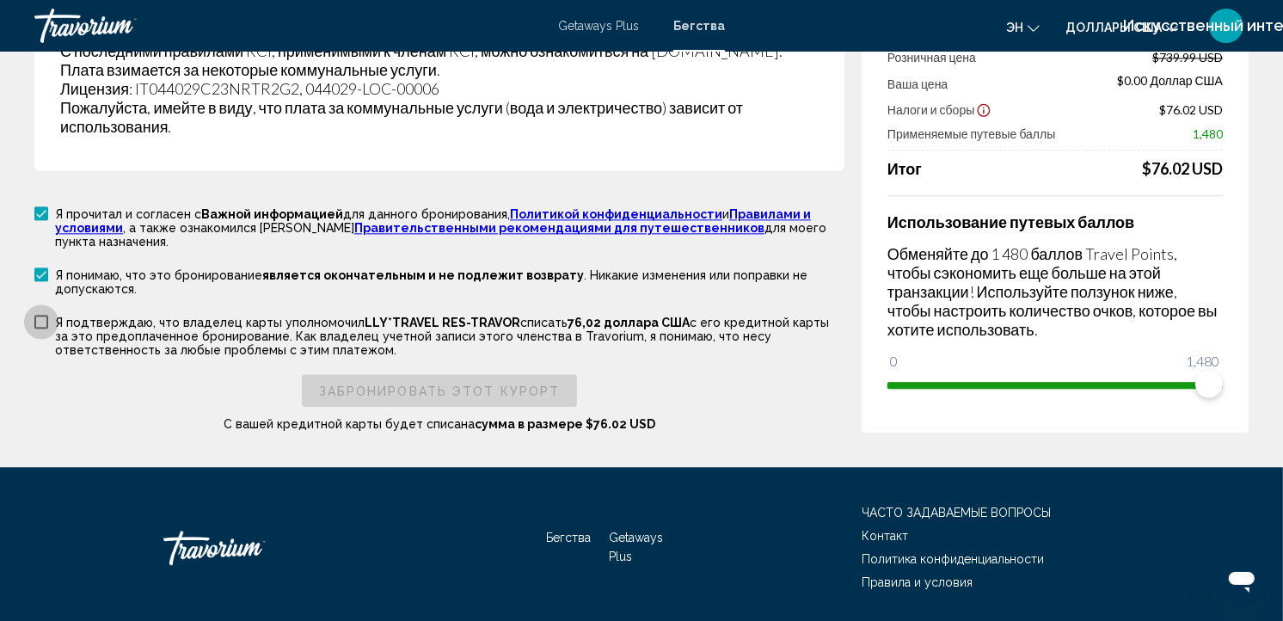
click at [37, 315] on span "Основное содержание" at bounding box center [41, 322] width 14 height 14
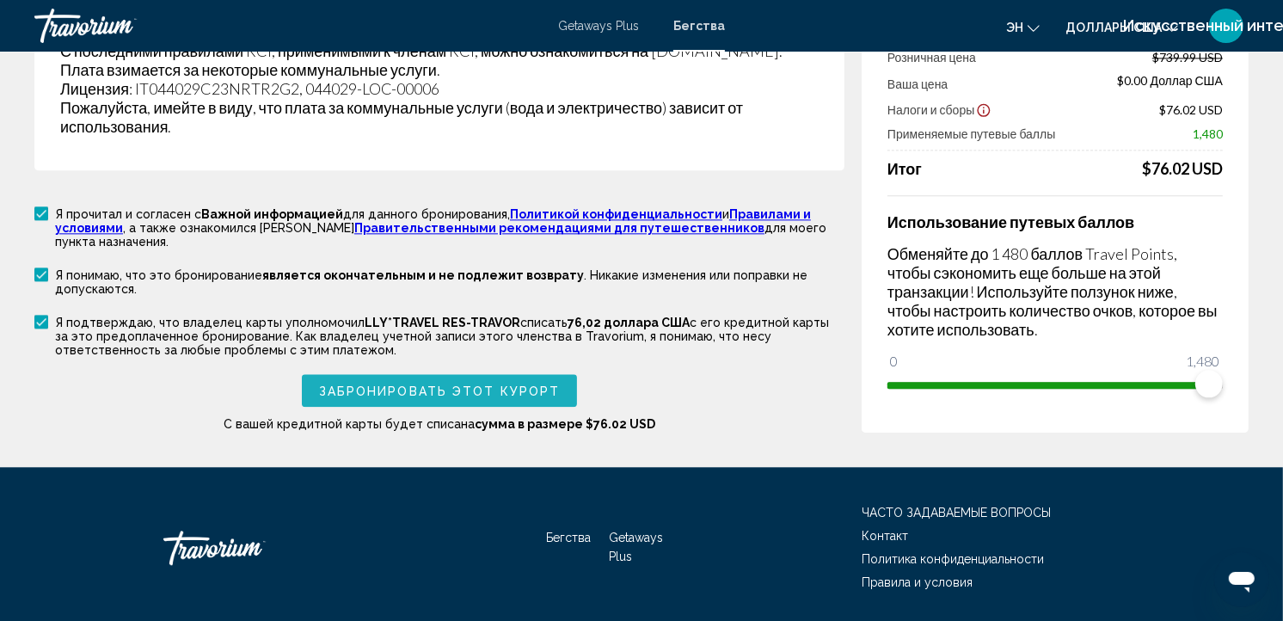
click at [405, 384] on span "Забронировать этот курорт" at bounding box center [440, 391] width 242 height 14
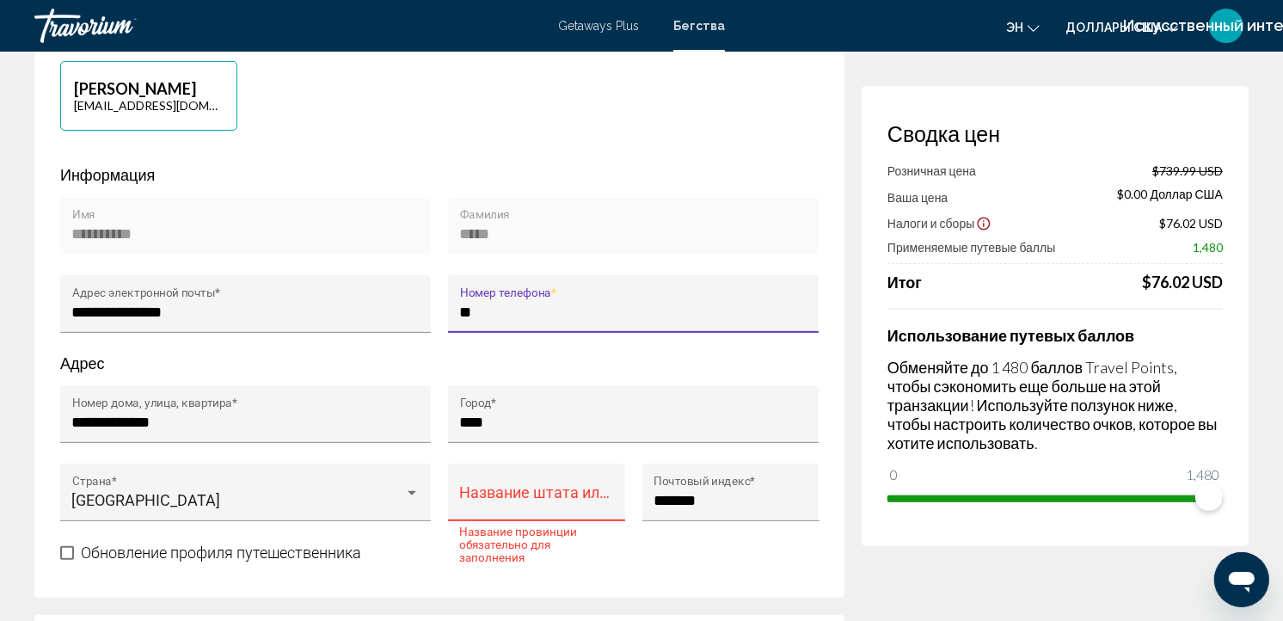
type input "*"
type input "**********"
type input "****"
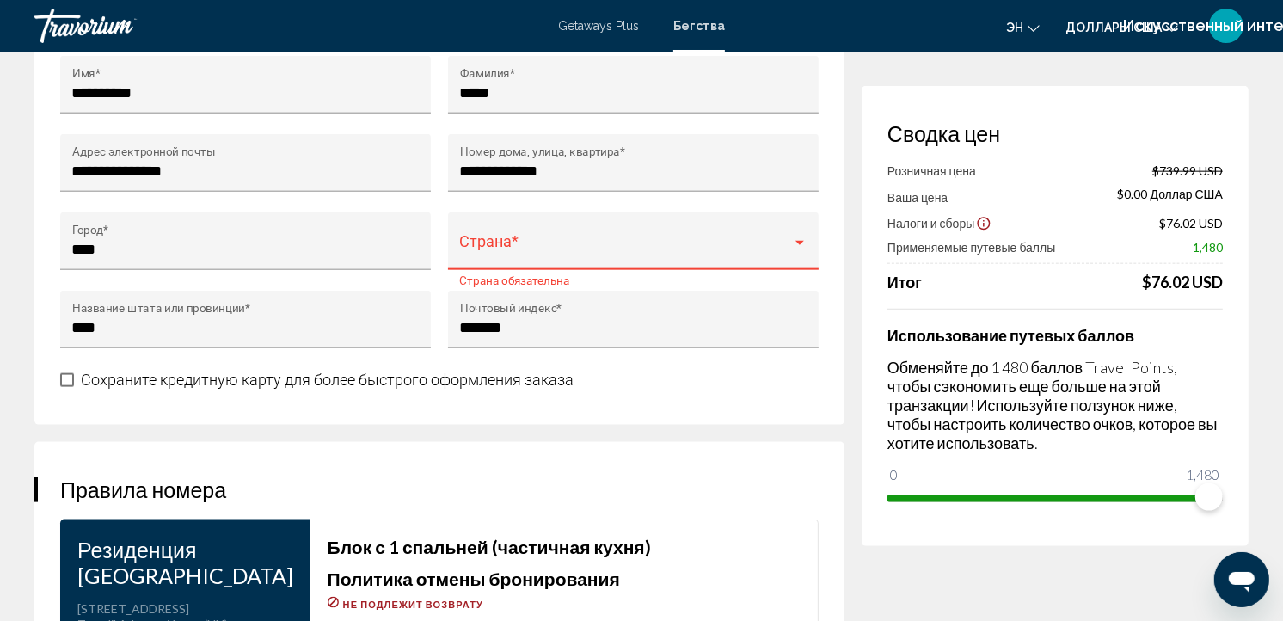
scroll to position [1840, 0]
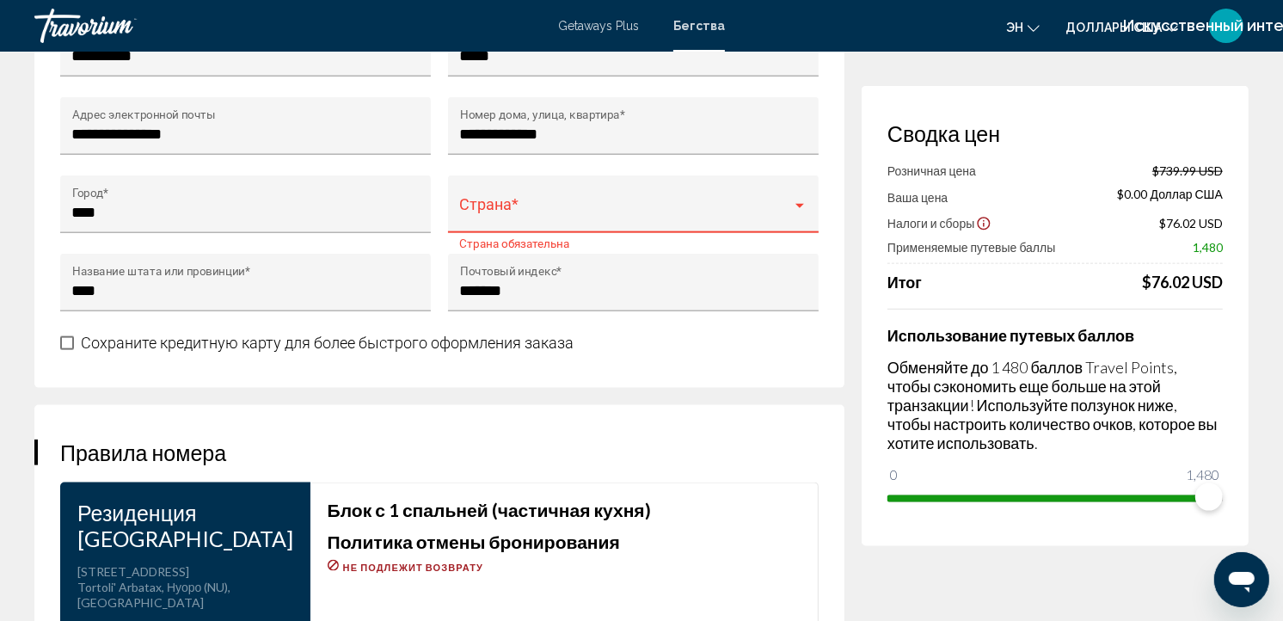
click at [786, 204] on span "Основное содержание" at bounding box center [626, 212] width 332 height 17
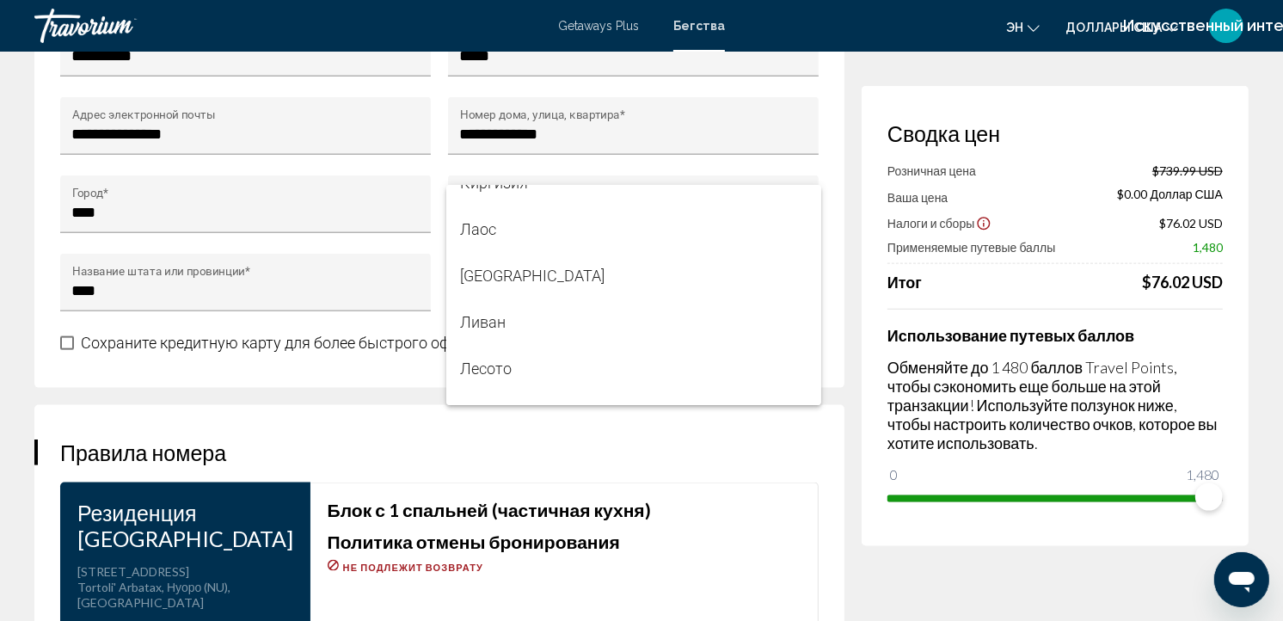
scroll to position [5689, 0]
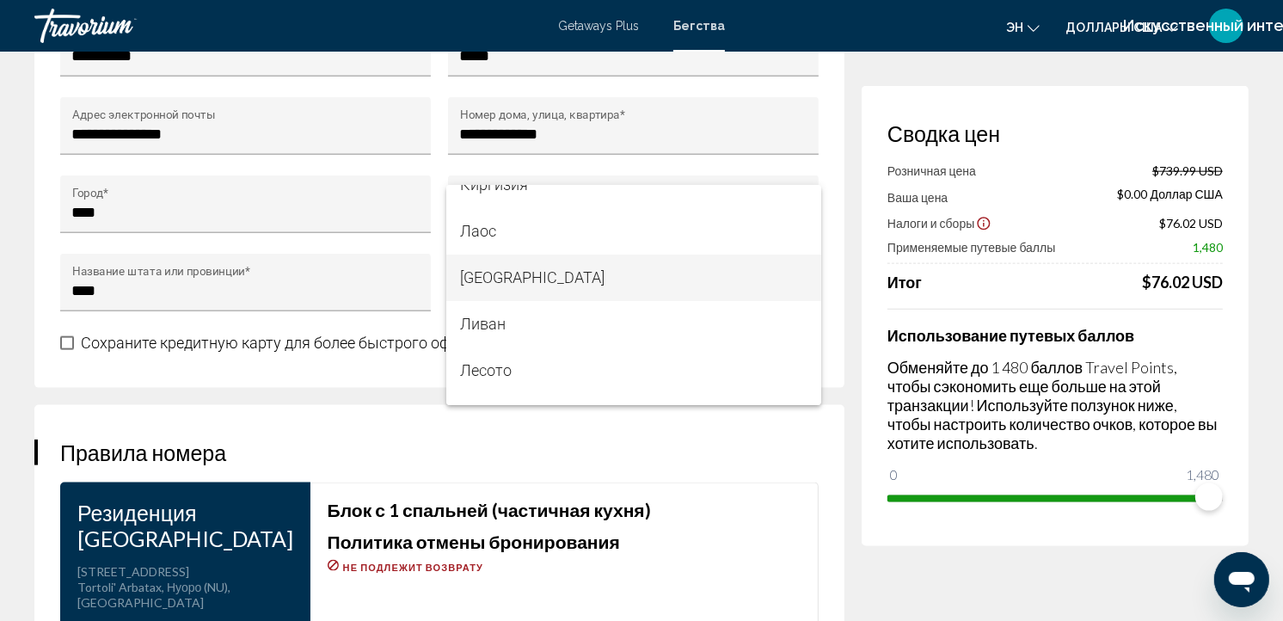
click at [654, 273] on span "Латвия" at bounding box center [633, 278] width 347 height 46
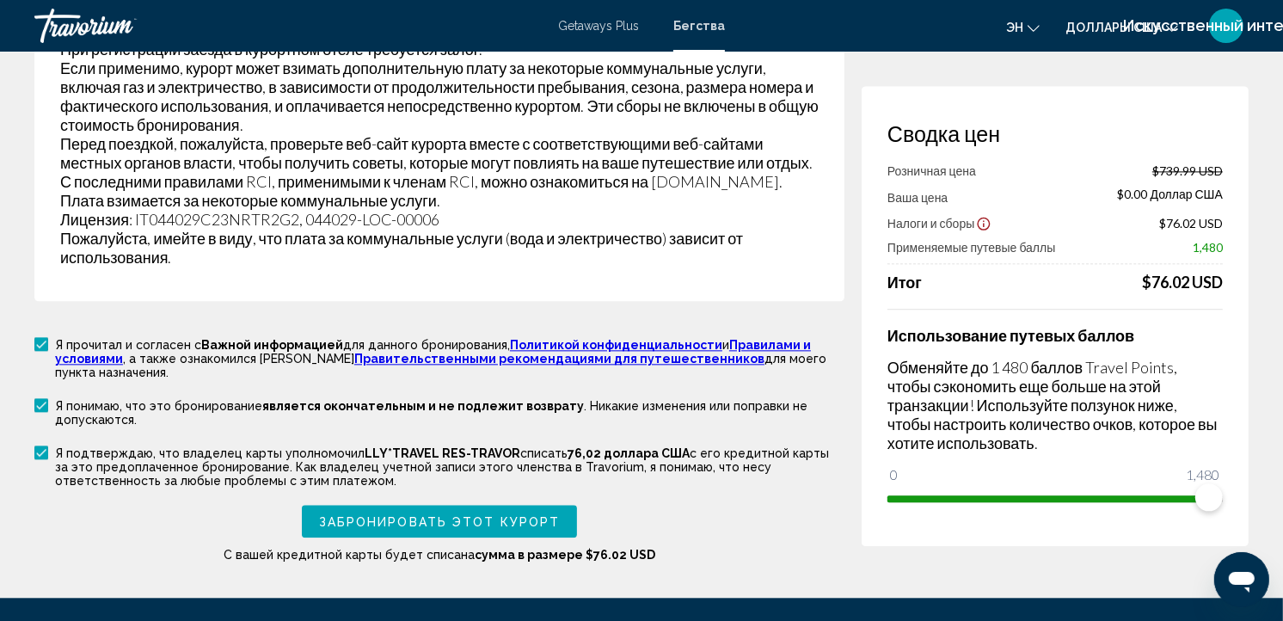
scroll to position [3400, 0]
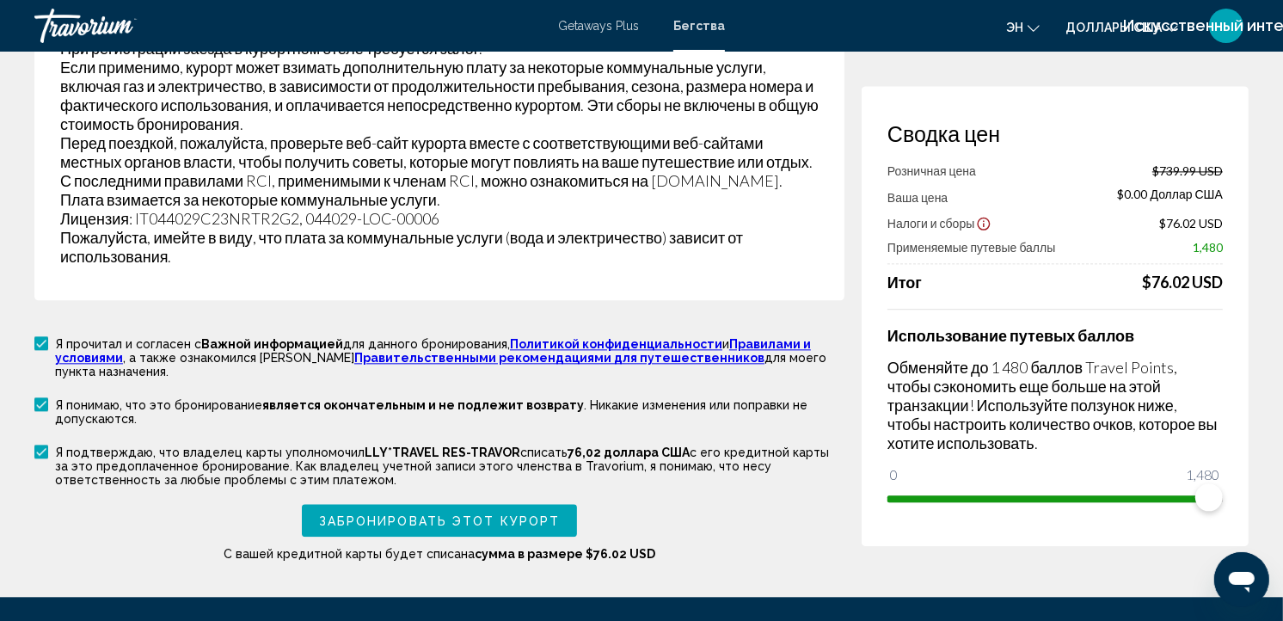
click at [531, 514] on span "Забронировать этот курорт" at bounding box center [440, 521] width 242 height 14
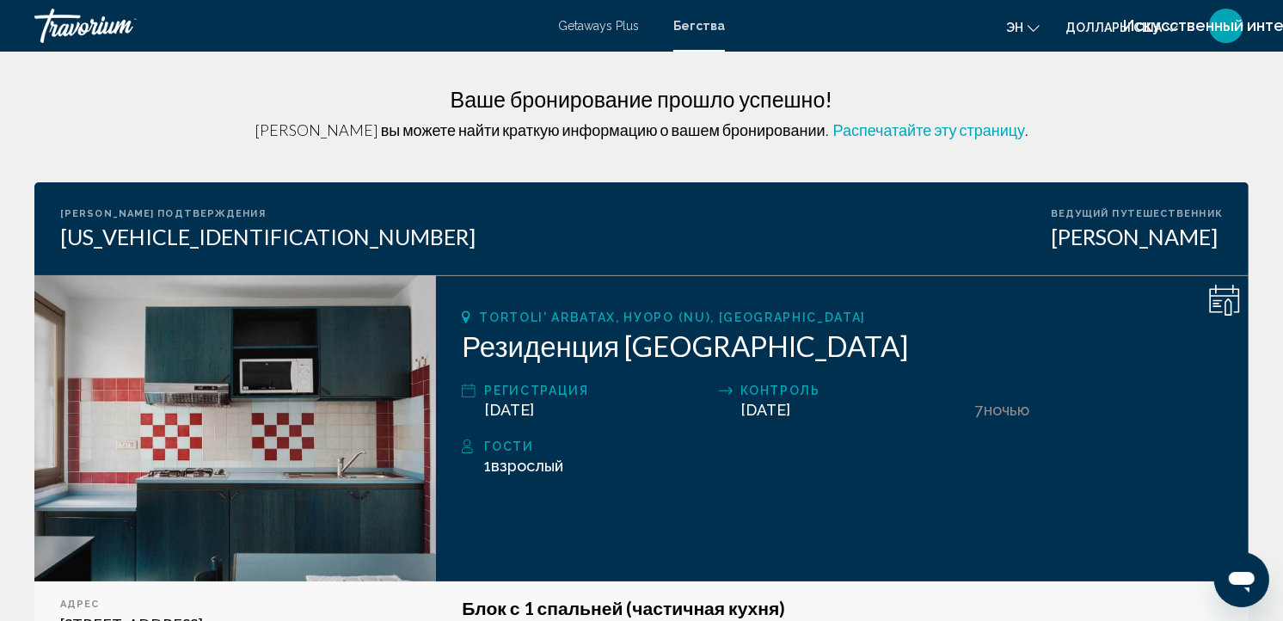
click at [531, 490] on div "Tortoli' Arbatax, Нуоро (NU), Италия Резиденция Verde Mare Регистрация 10/11/20…" at bounding box center [842, 428] width 813 height 306
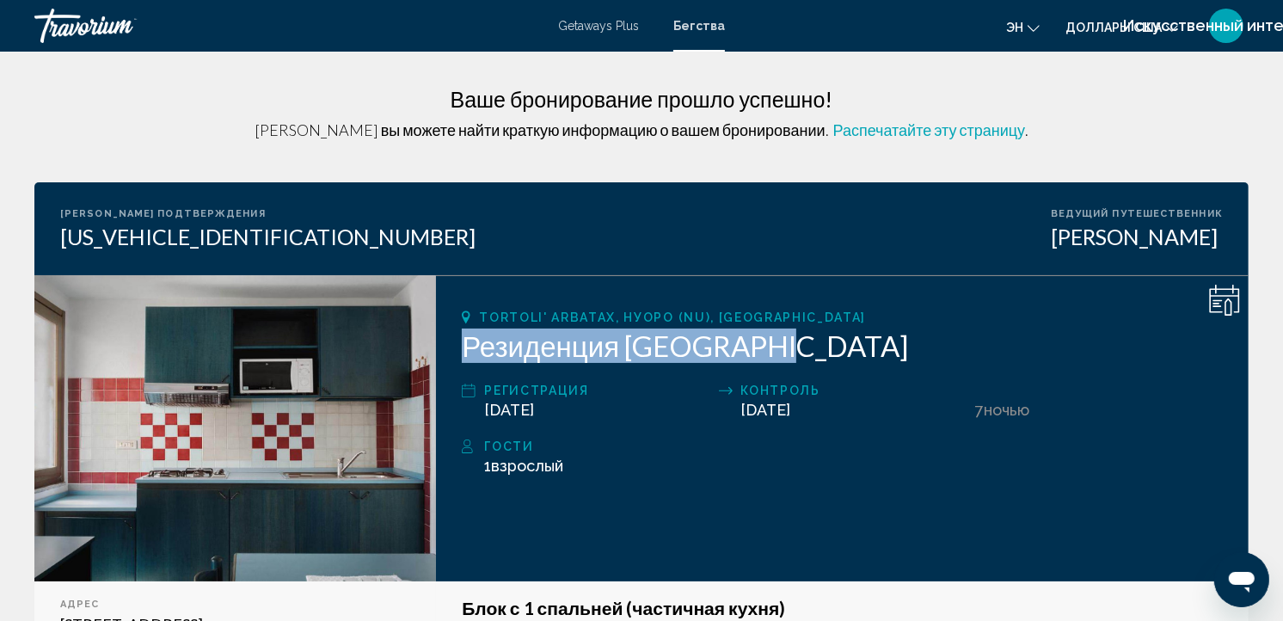
drag, startPoint x: 780, startPoint y: 347, endPoint x: 466, endPoint y: 355, distance: 314.0
click at [466, 355] on h2 "Резиденция Verde Mare" at bounding box center [842, 346] width 761 height 34
copy h2 "Резиденция Verde Mare"
click at [710, 28] on span "Бегства" at bounding box center [699, 26] width 52 height 14
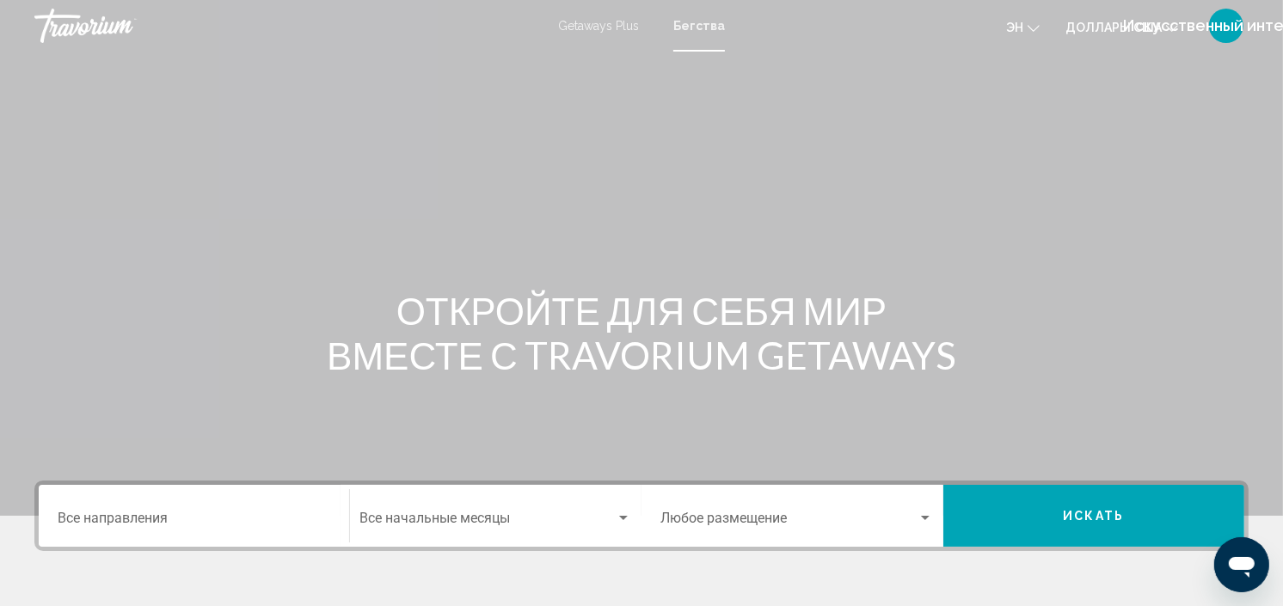
click at [222, 504] on div "Destination Все направления" at bounding box center [194, 516] width 273 height 54
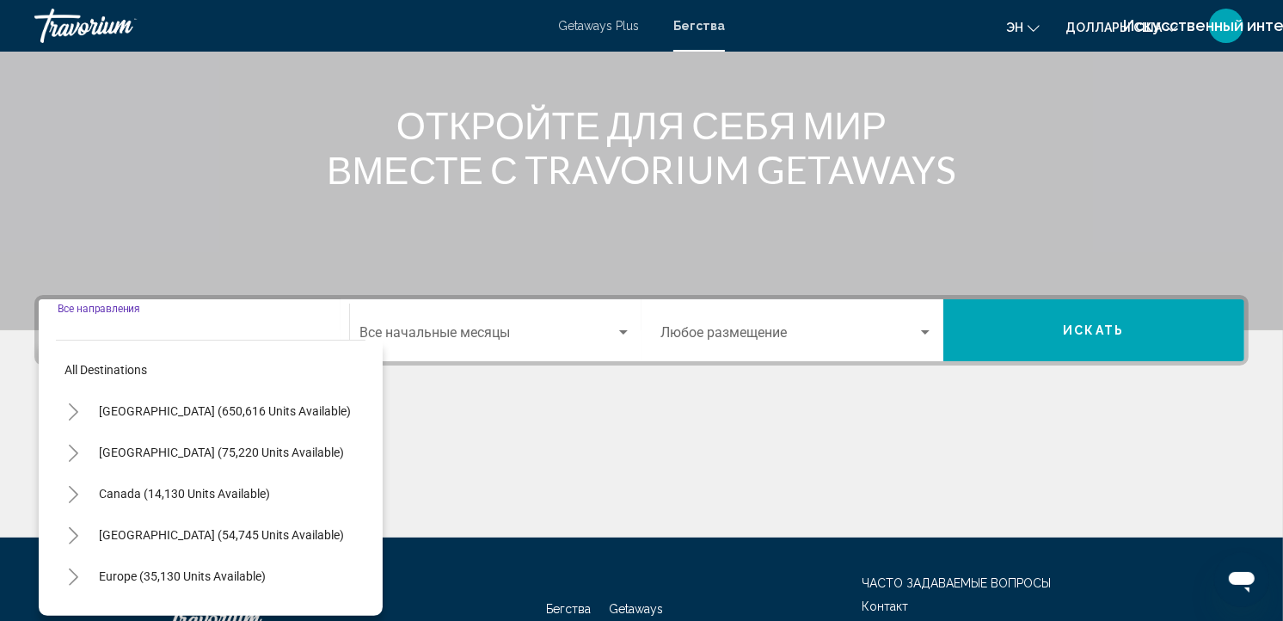
scroll to position [312, 0]
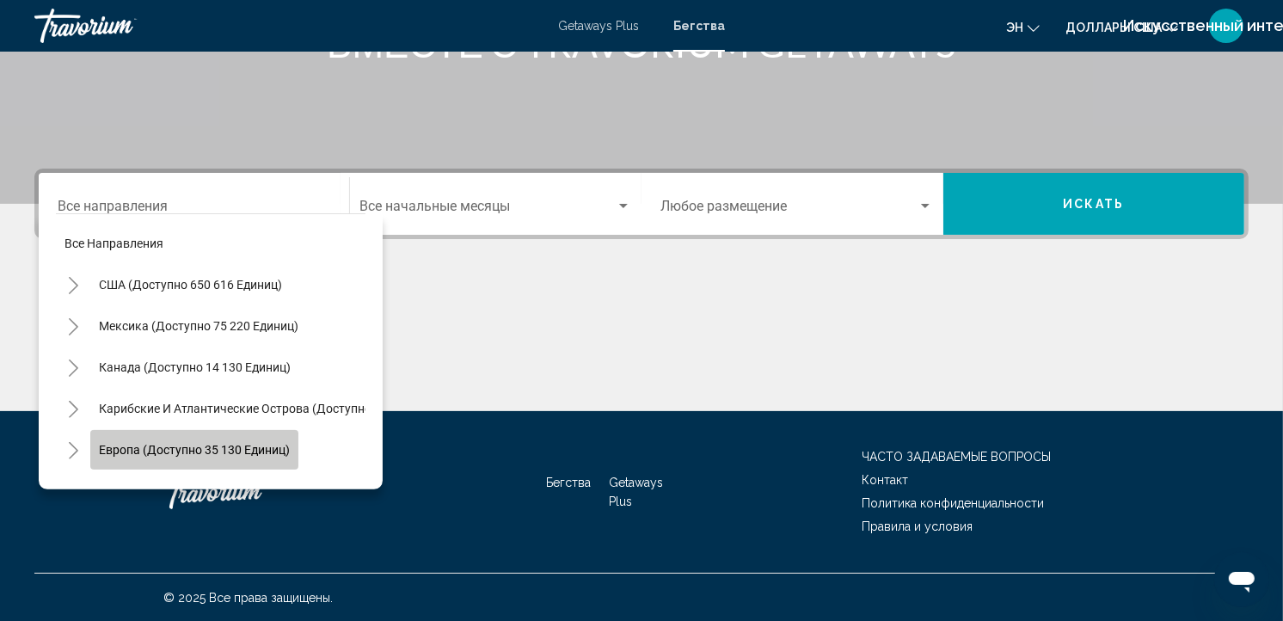
click at [259, 459] on button "Европа (доступно 35 130 единиц)" at bounding box center [194, 450] width 208 height 40
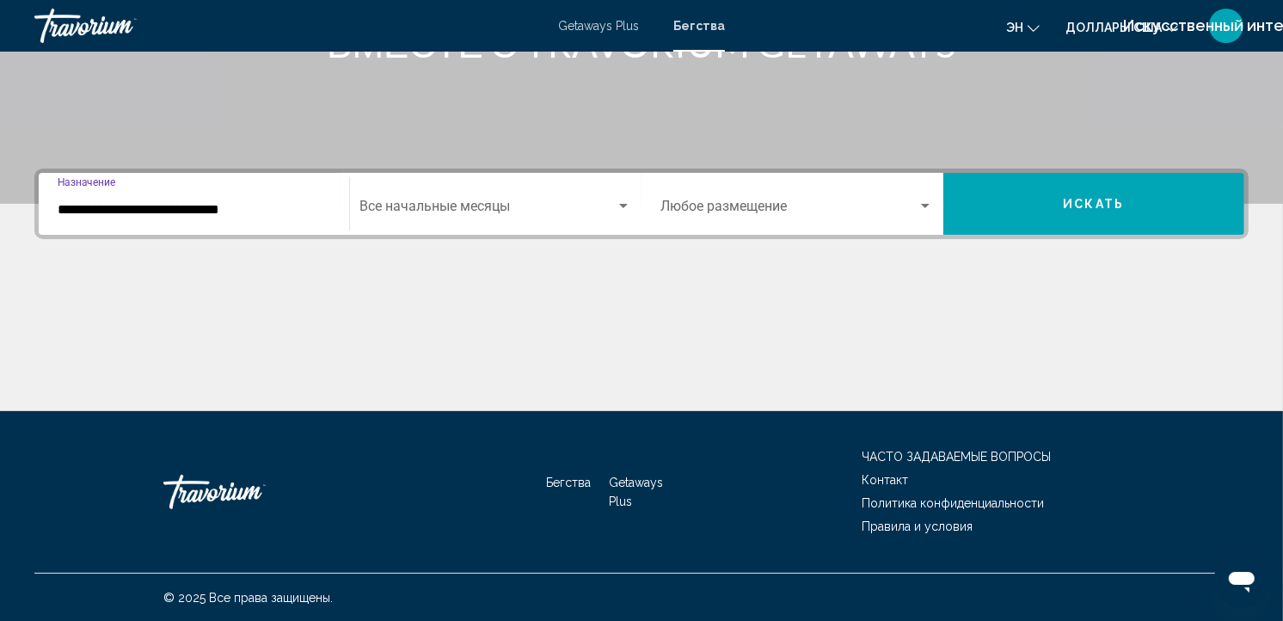
click at [212, 212] on input "**********" at bounding box center [194, 209] width 273 height 15
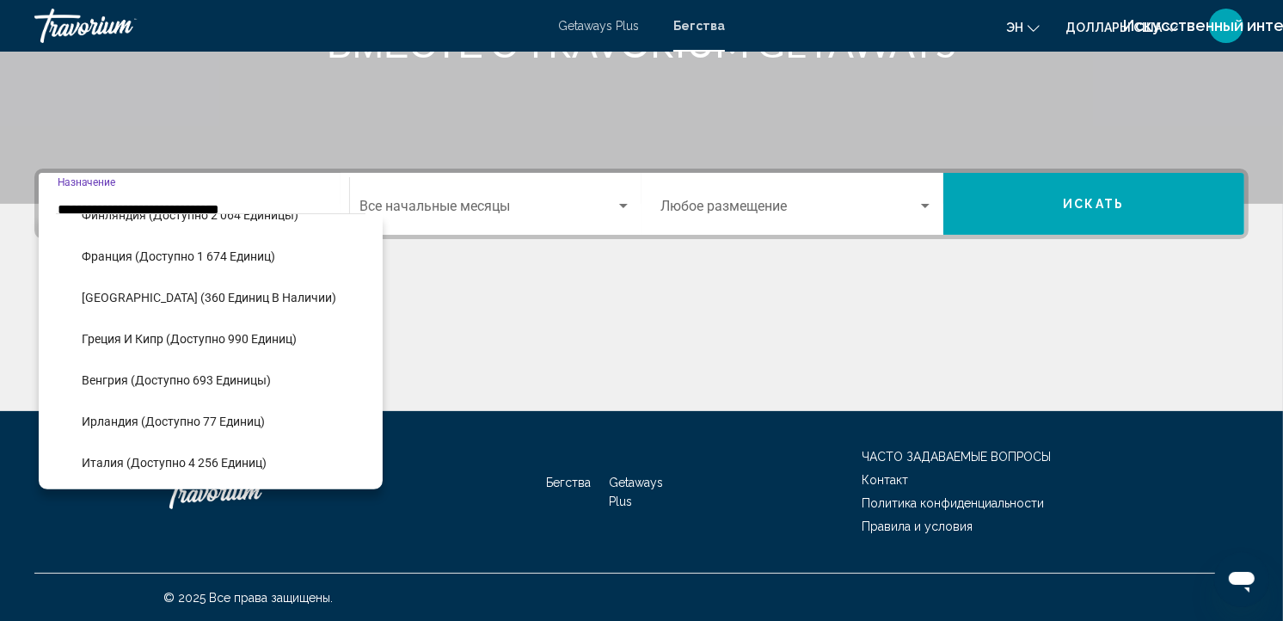
scroll to position [548, 0]
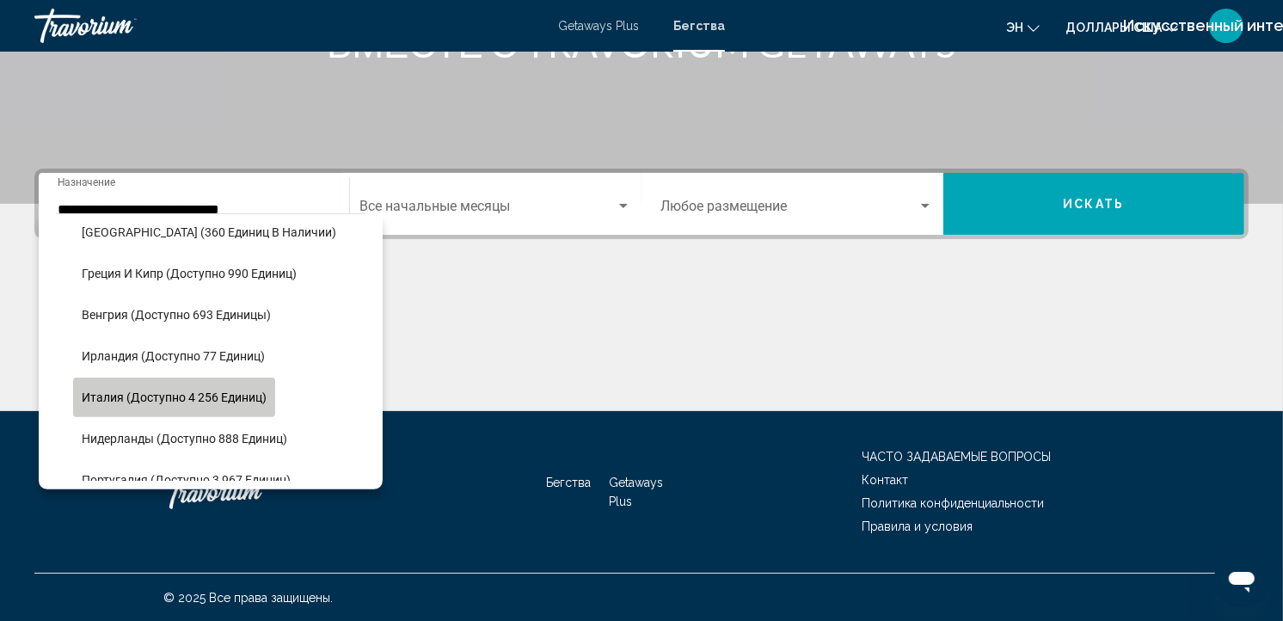
click at [168, 396] on span "Италия (доступно 4 256 единиц)" at bounding box center [174, 397] width 185 height 14
type input "**********"
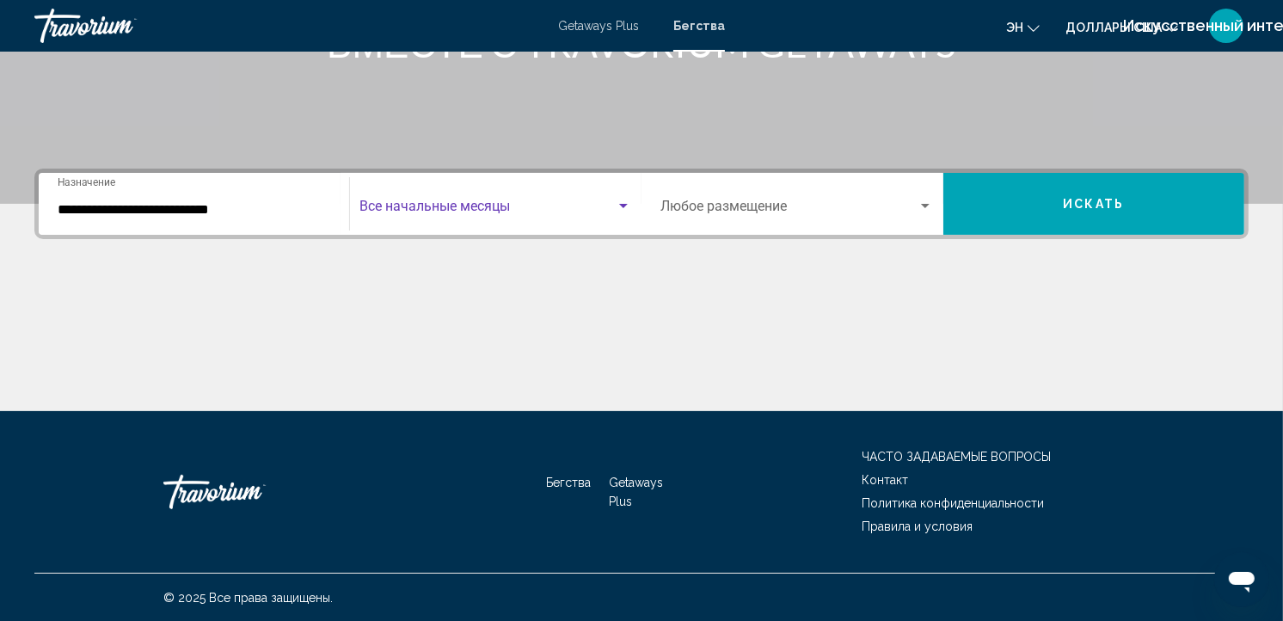
click at [414, 215] on span "Виджет поиска" at bounding box center [488, 209] width 256 height 15
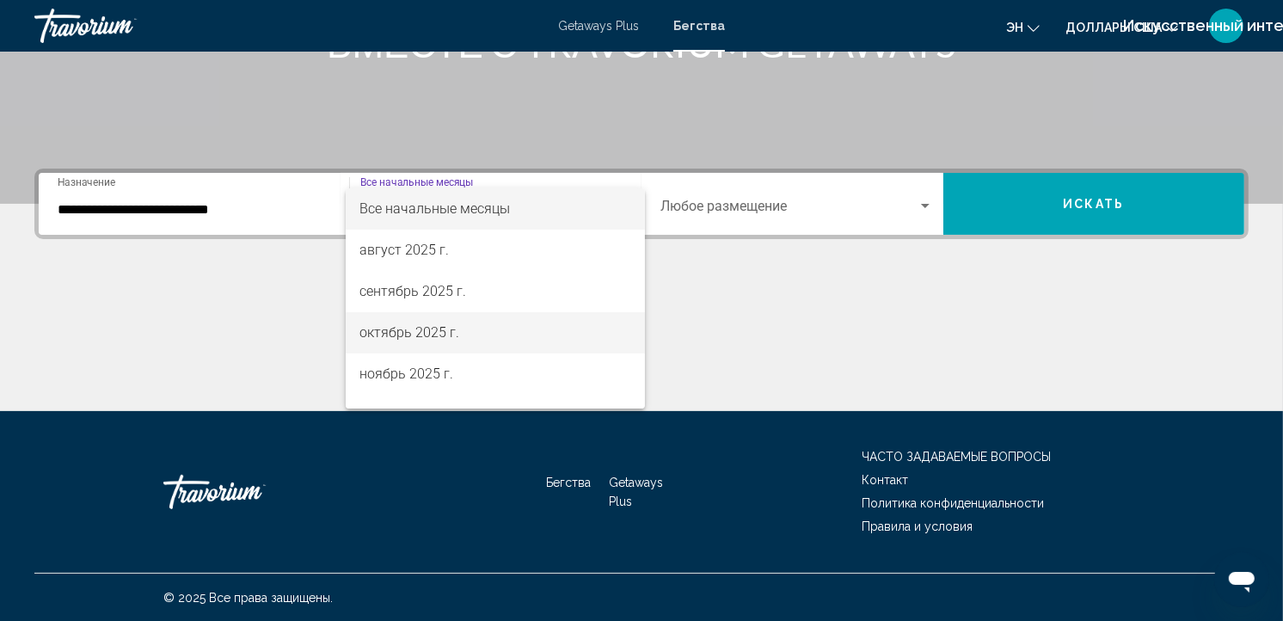
click at [433, 319] on span "октябрь 2025 г." at bounding box center [495, 332] width 272 height 41
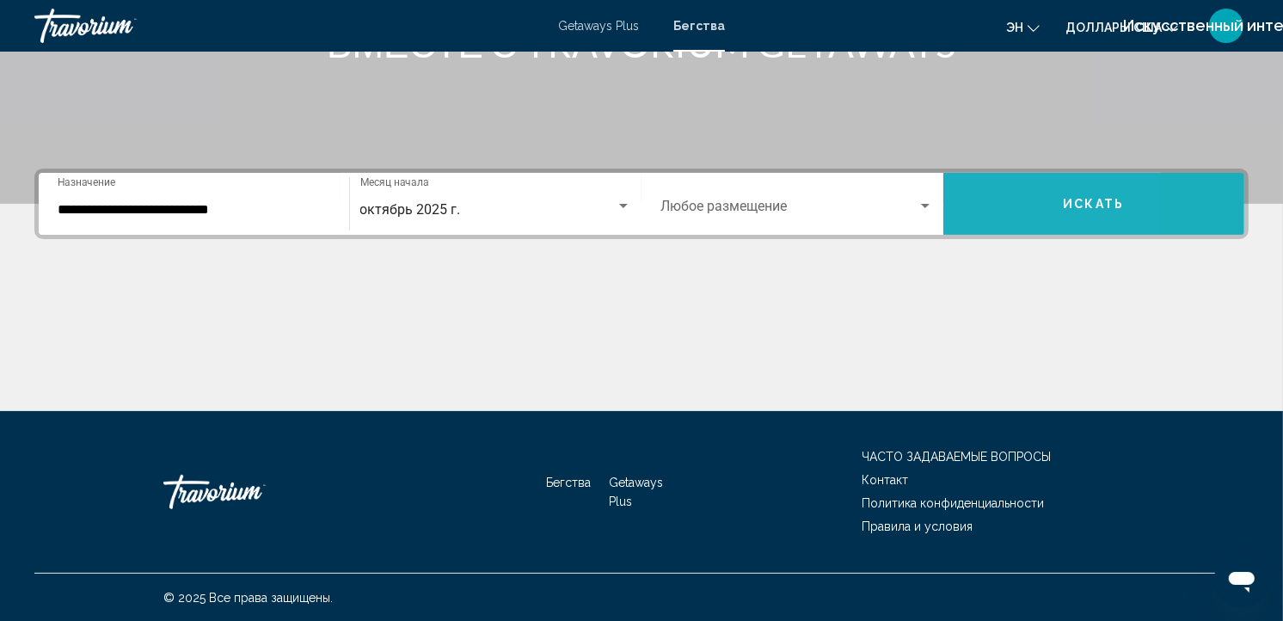
click at [986, 200] on button "Искать" at bounding box center [1094, 204] width 302 height 62
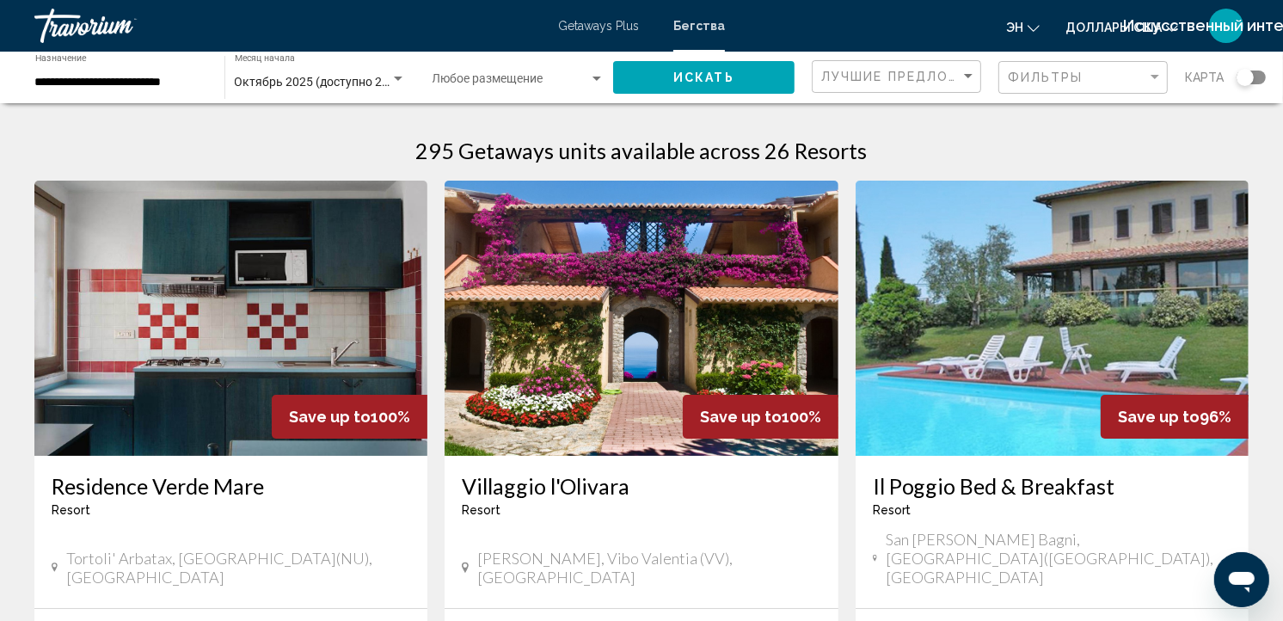
click at [237, 433] on img "Основное содержание" at bounding box center [230, 318] width 393 height 275
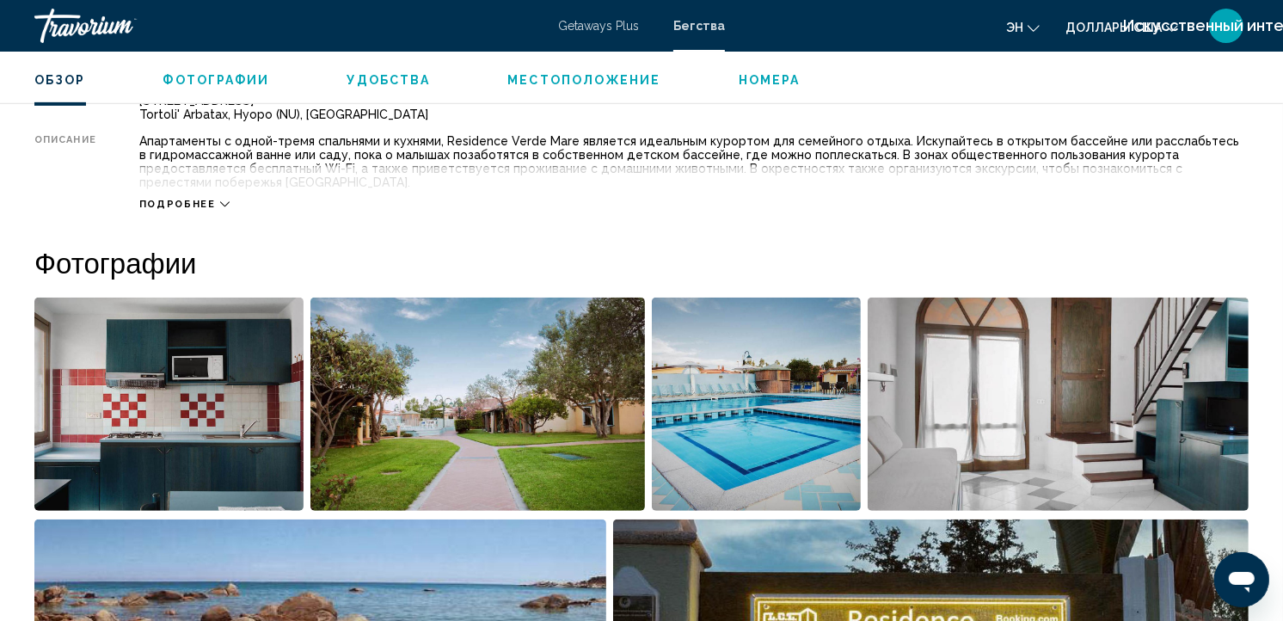
scroll to position [641, 0]
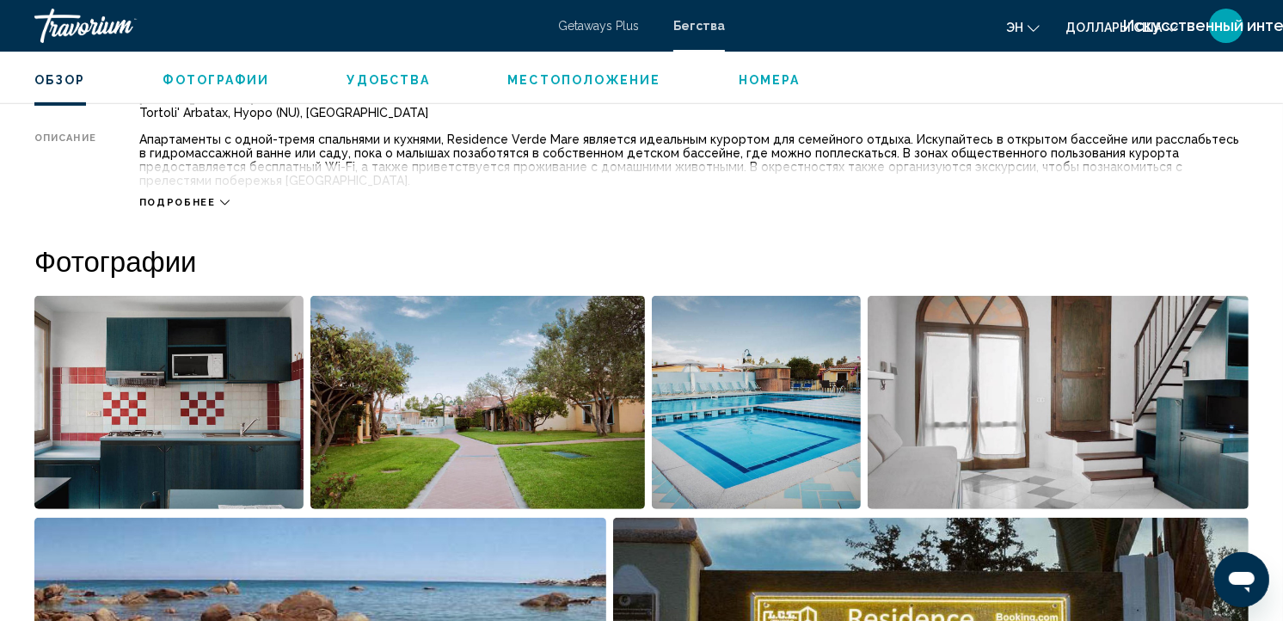
click at [200, 197] on span "Подробнее" at bounding box center [177, 202] width 77 height 11
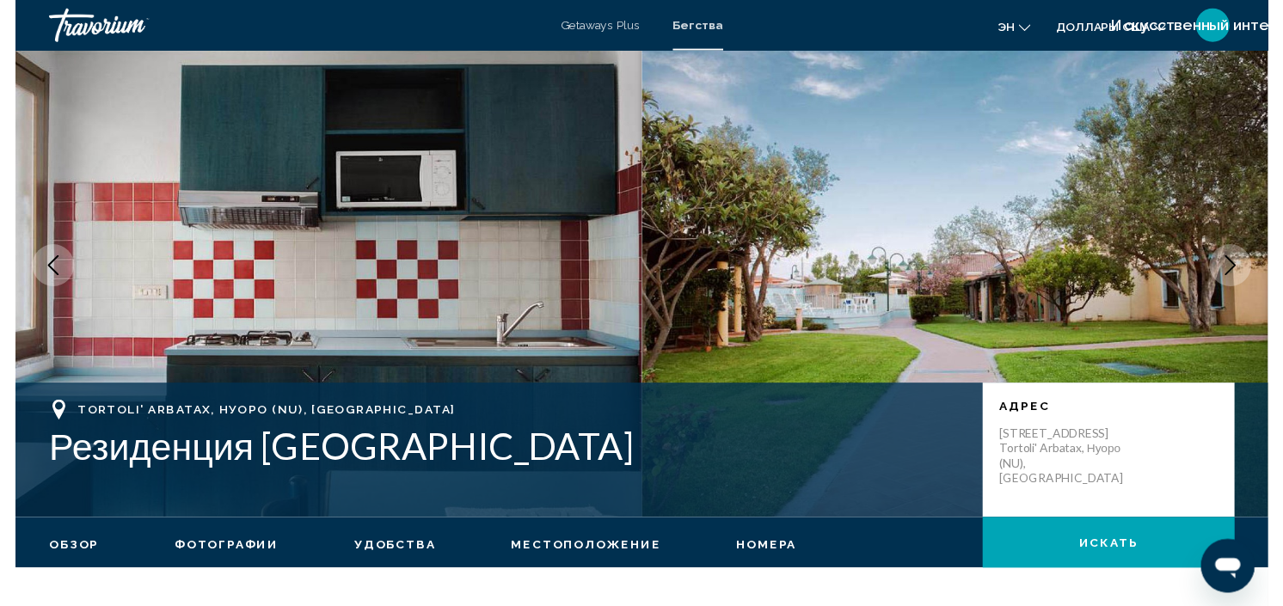
scroll to position [0, 0]
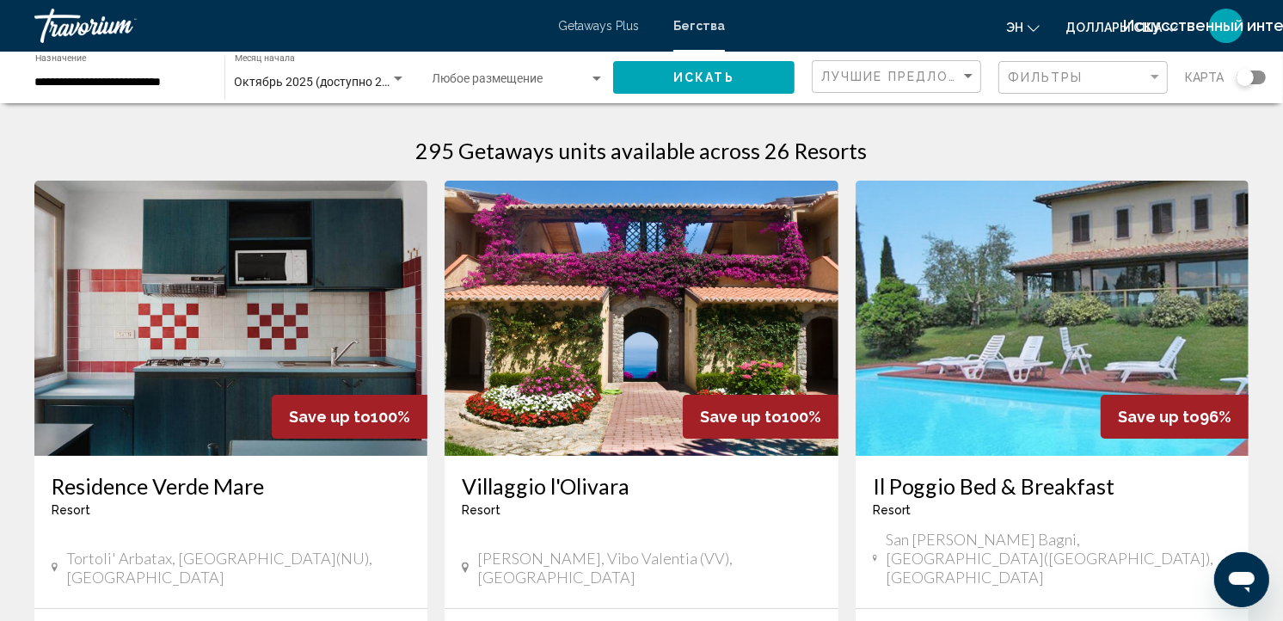
click at [193, 482] on h3 "Residence Verde Mare" at bounding box center [231, 486] width 359 height 26
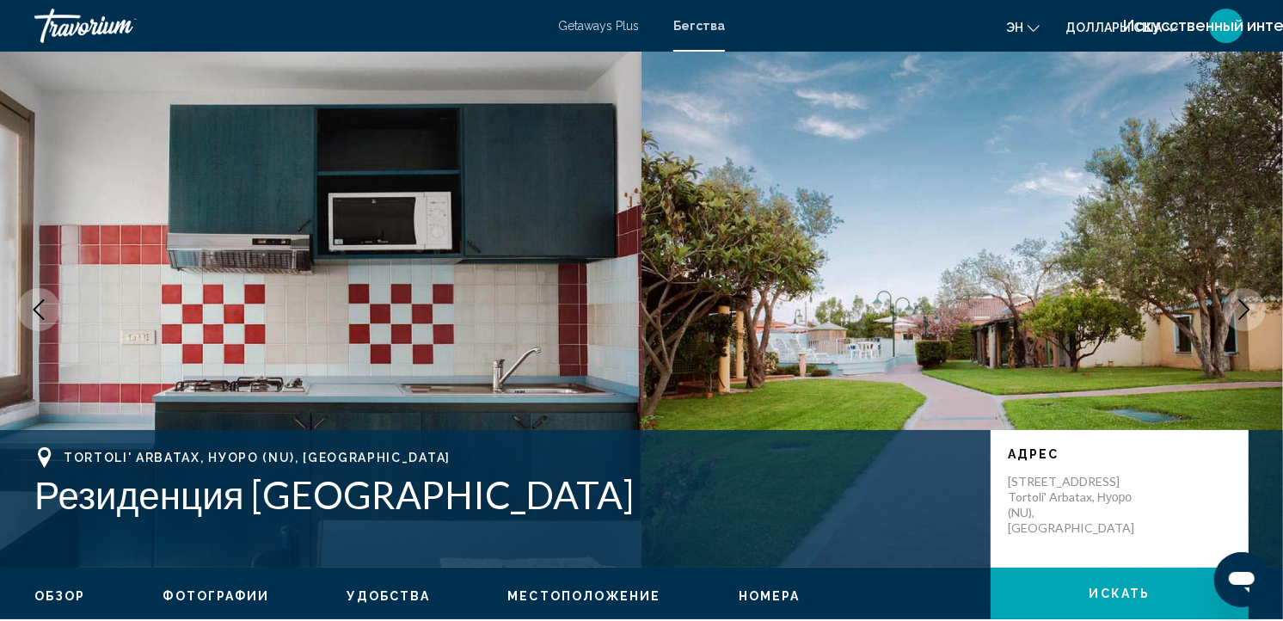
click at [1009, 29] on span "эн" at bounding box center [1014, 28] width 17 height 14
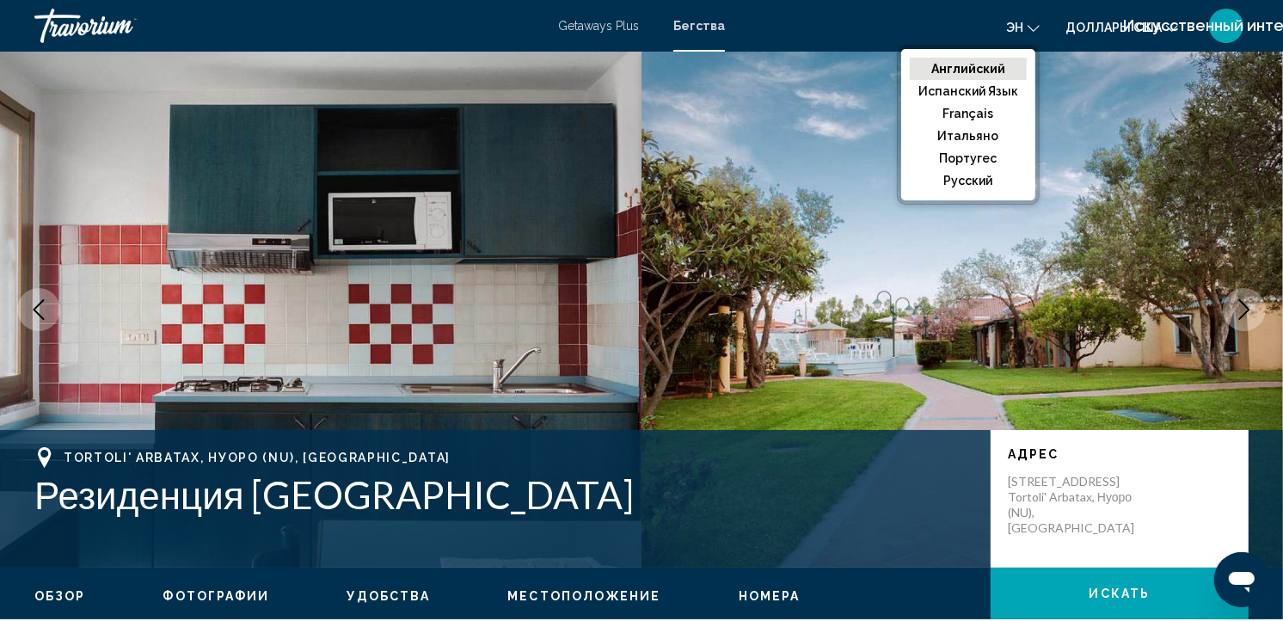
click at [987, 63] on button "Английский" at bounding box center [968, 69] width 117 height 22
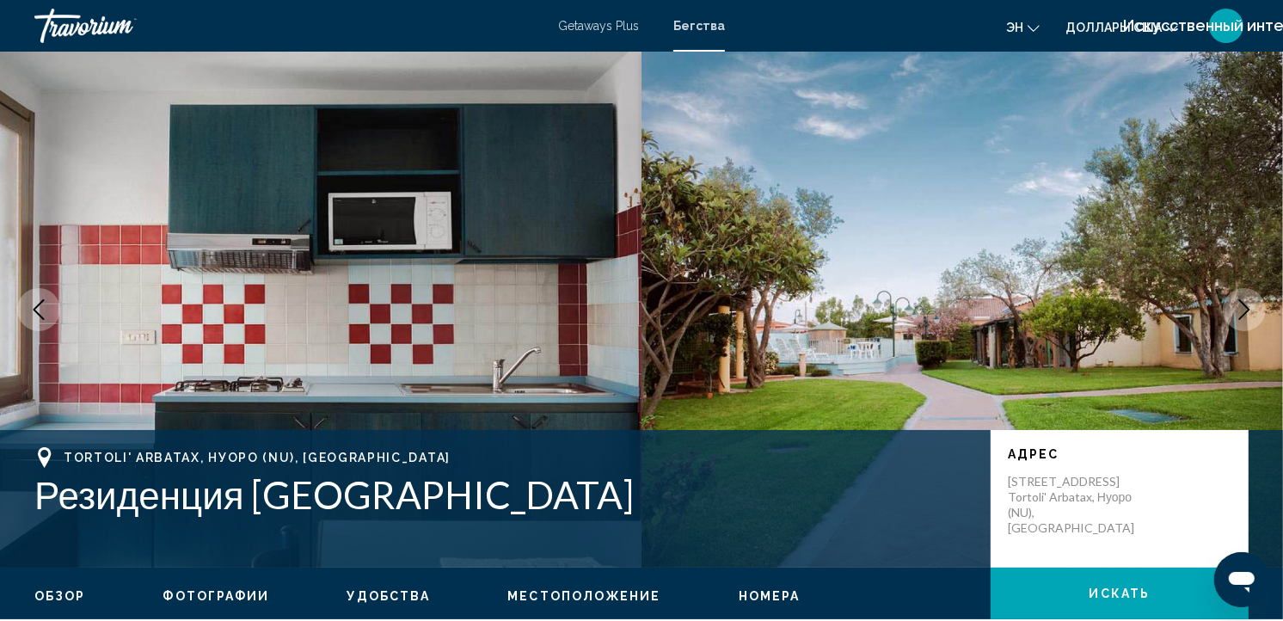
click at [698, 23] on span "Бегства" at bounding box center [699, 26] width 52 height 14
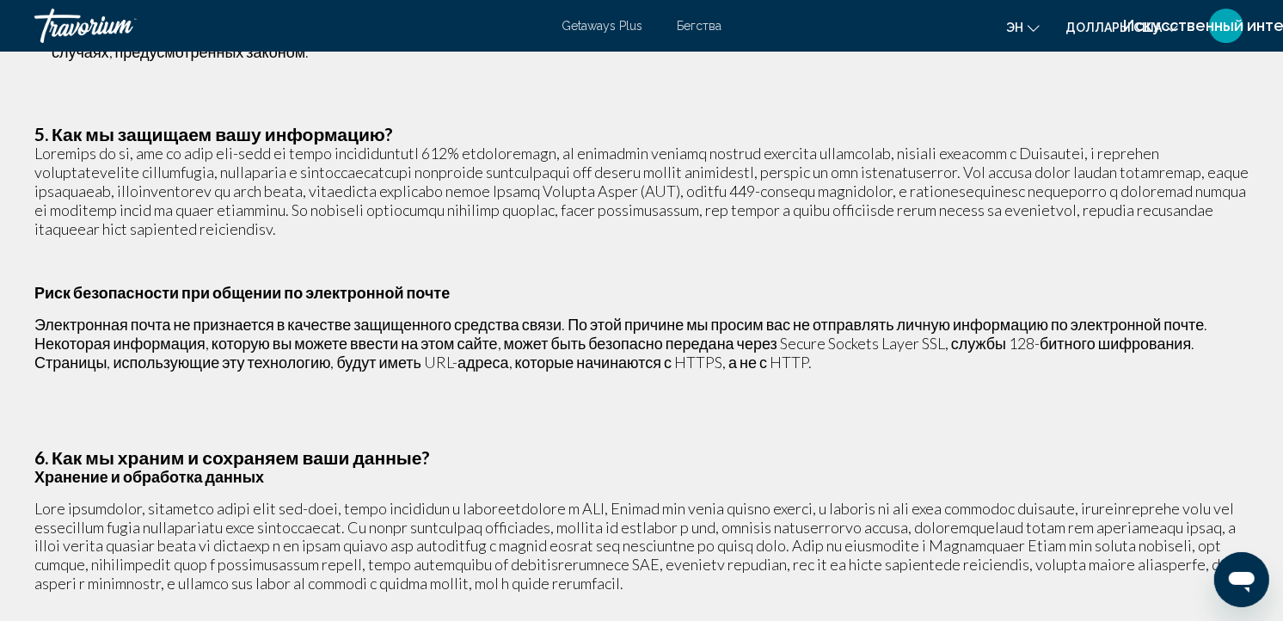
scroll to position [2354, 0]
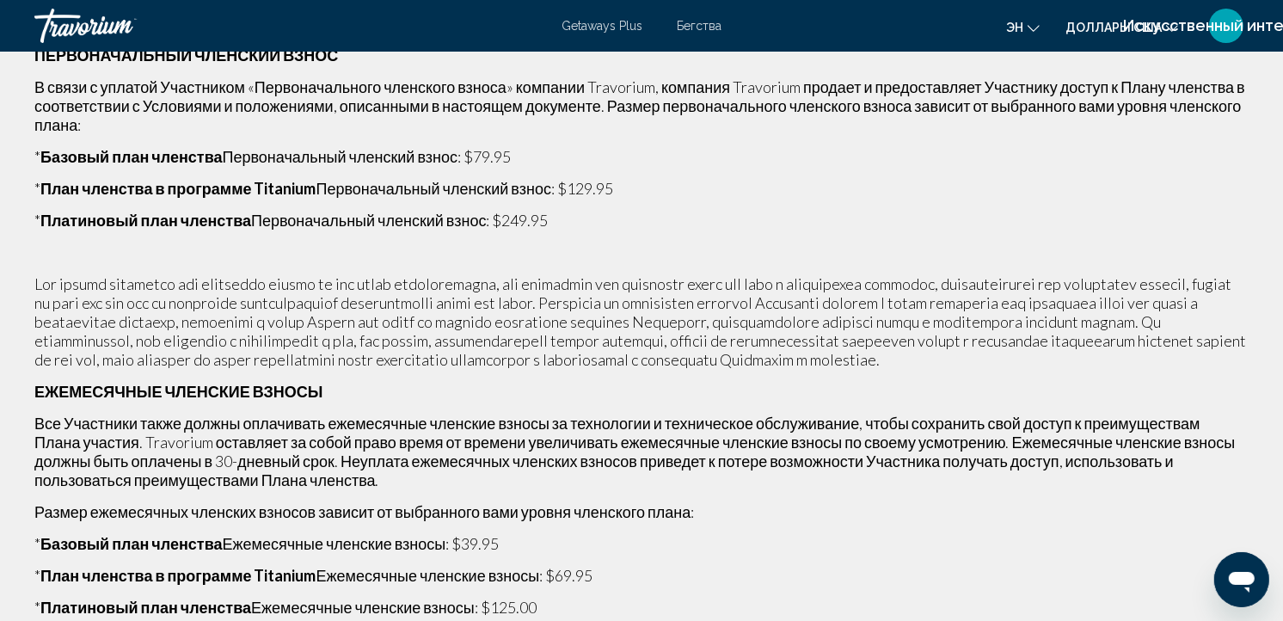
scroll to position [2110, 0]
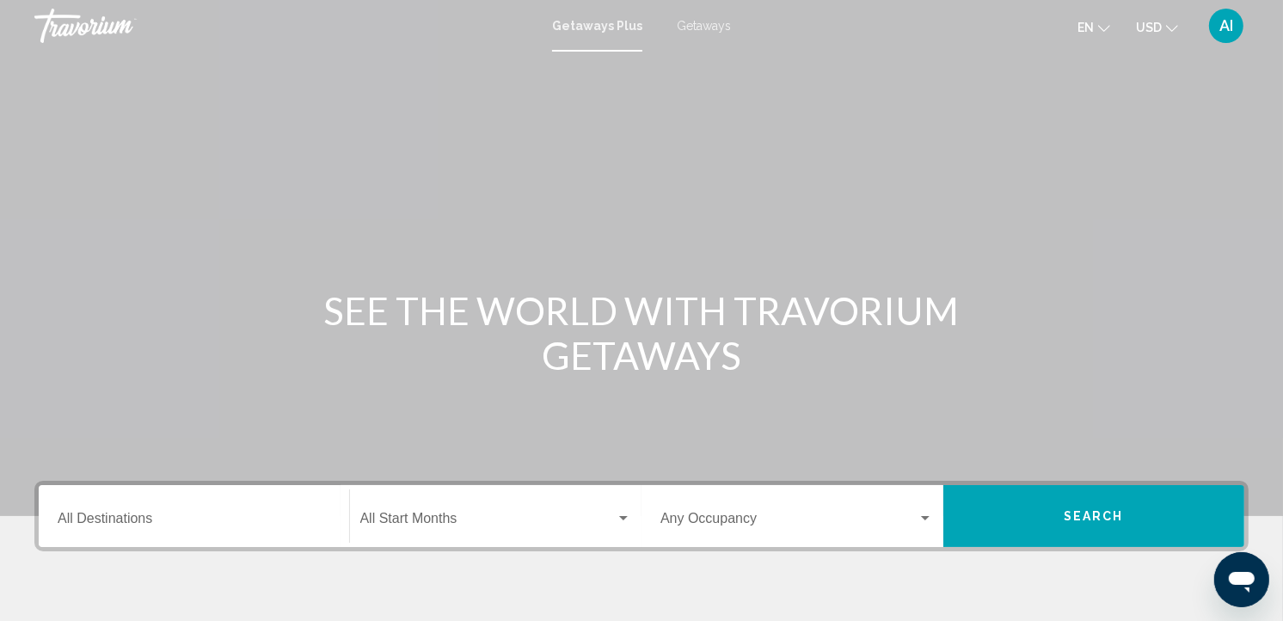
click at [686, 21] on span "Getaways" at bounding box center [704, 26] width 54 height 14
click at [126, 514] on input "Destination All Destinations" at bounding box center [194, 521] width 273 height 15
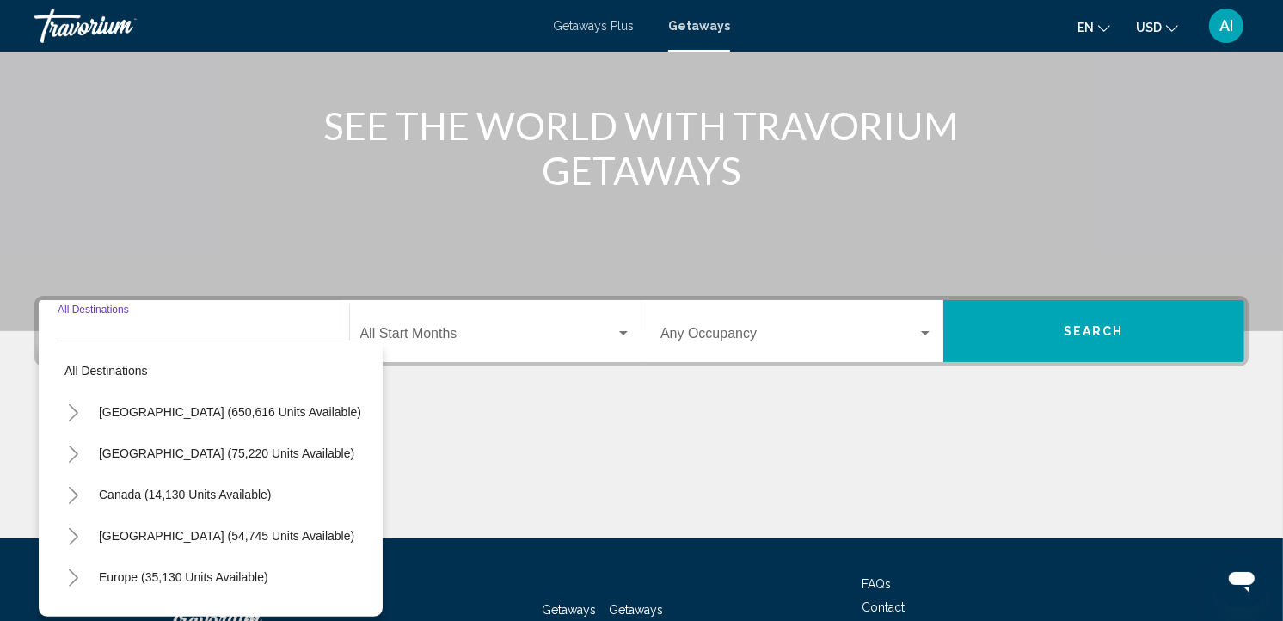
scroll to position [312, 0]
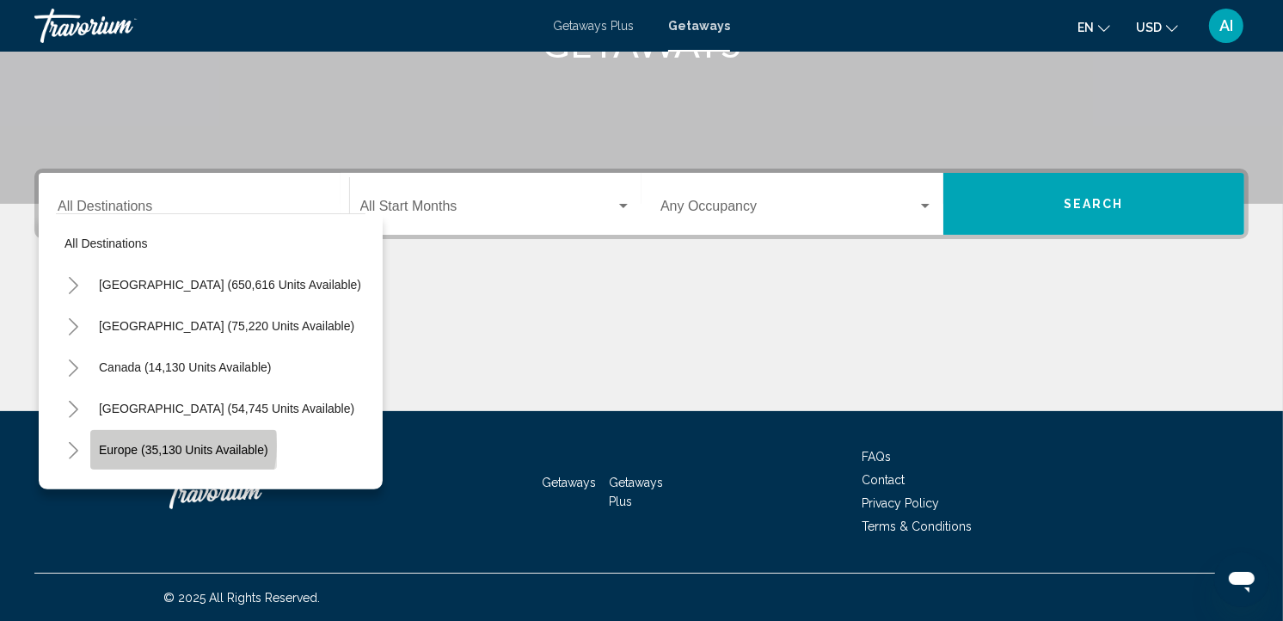
click at [163, 445] on span "Europe (35,130 units available)" at bounding box center [183, 450] width 169 height 14
type input "**********"
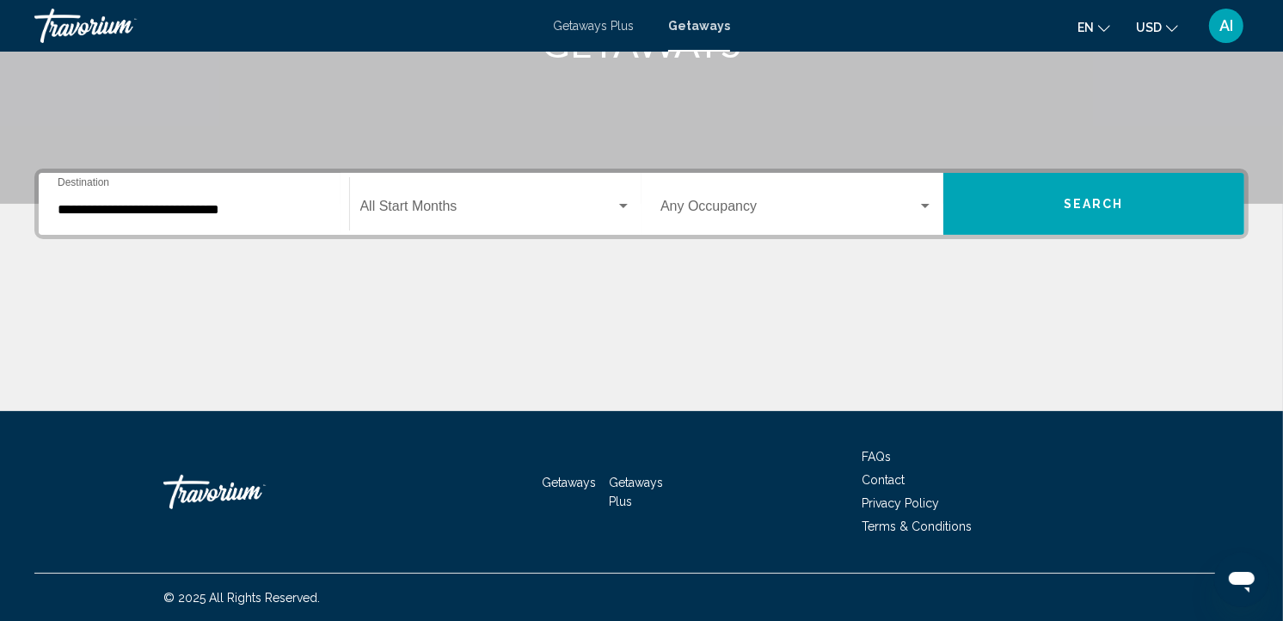
click at [405, 193] on div "Start Month All Start Months" at bounding box center [496, 204] width 272 height 54
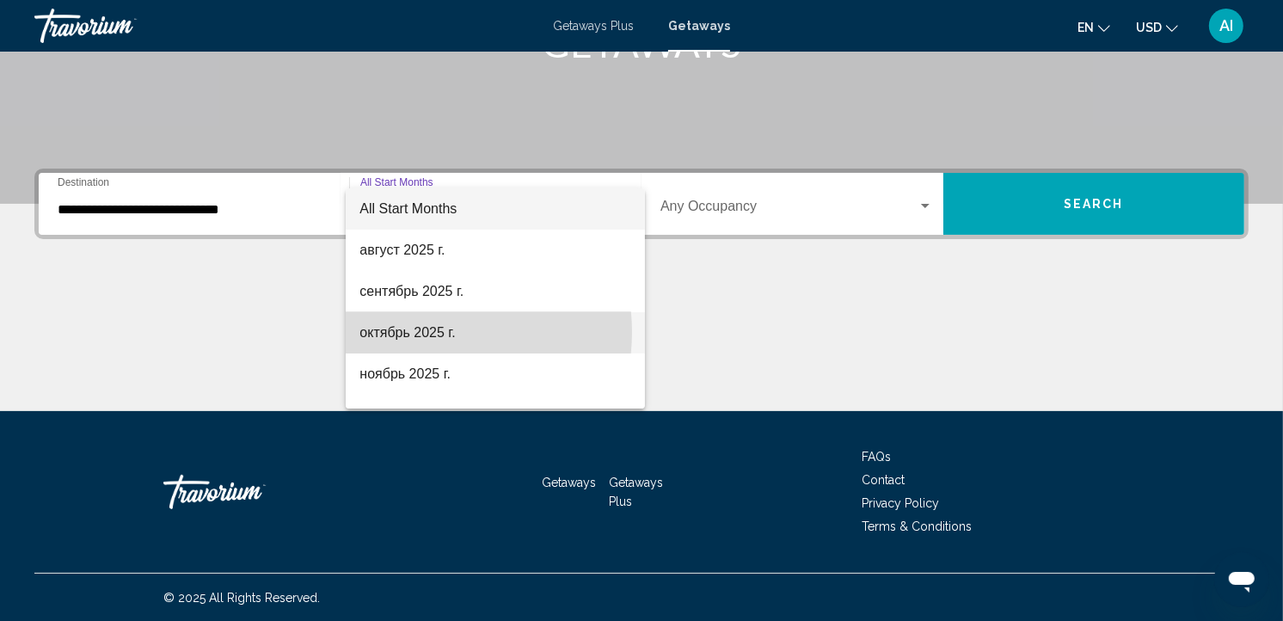
click at [420, 332] on span "октябрь 2025 г." at bounding box center [495, 332] width 272 height 41
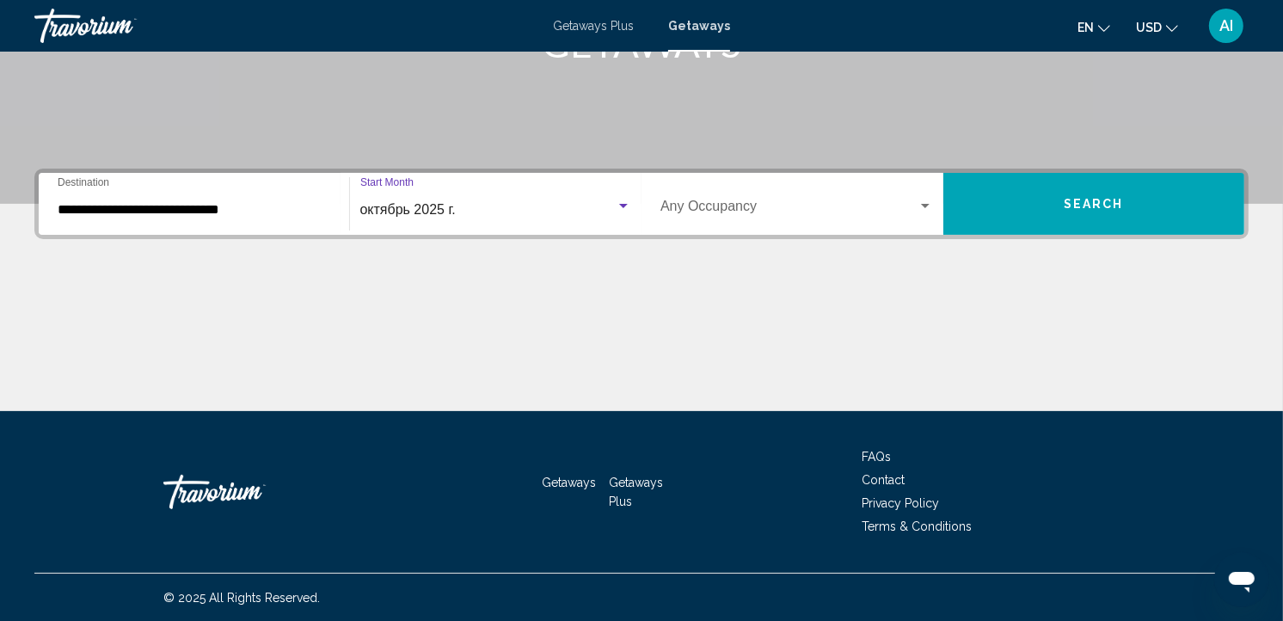
click at [982, 186] on button "Search" at bounding box center [1094, 204] width 302 height 62
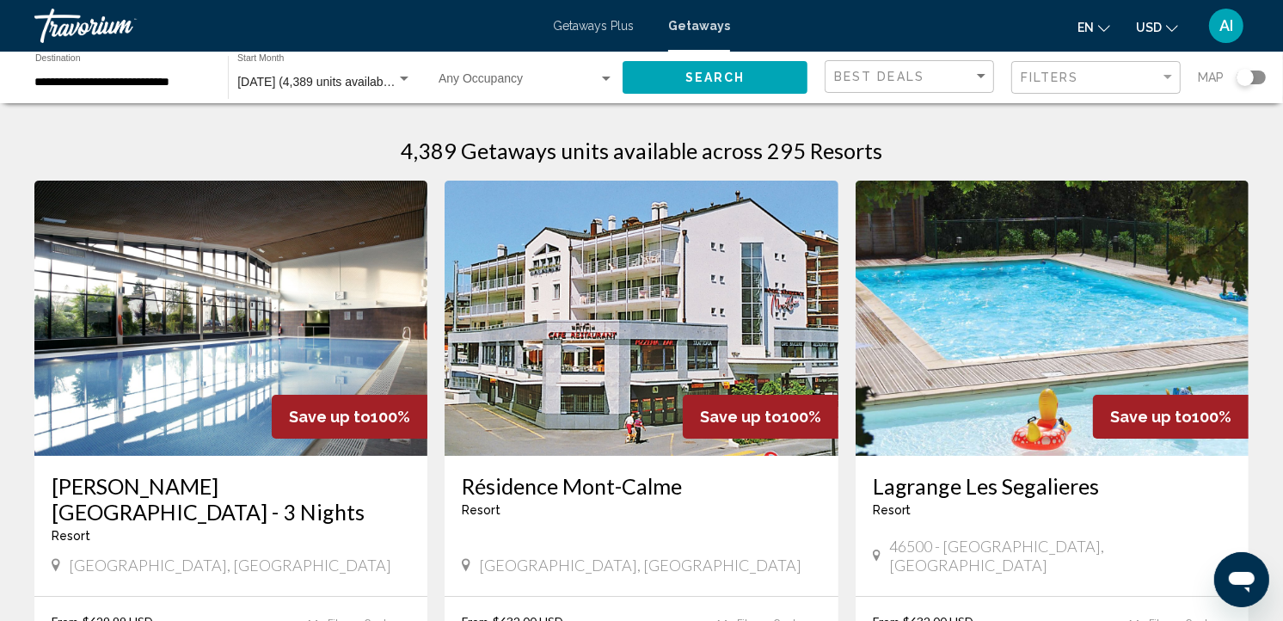
click at [1258, 74] on div "Search widget" at bounding box center [1251, 78] width 29 height 14
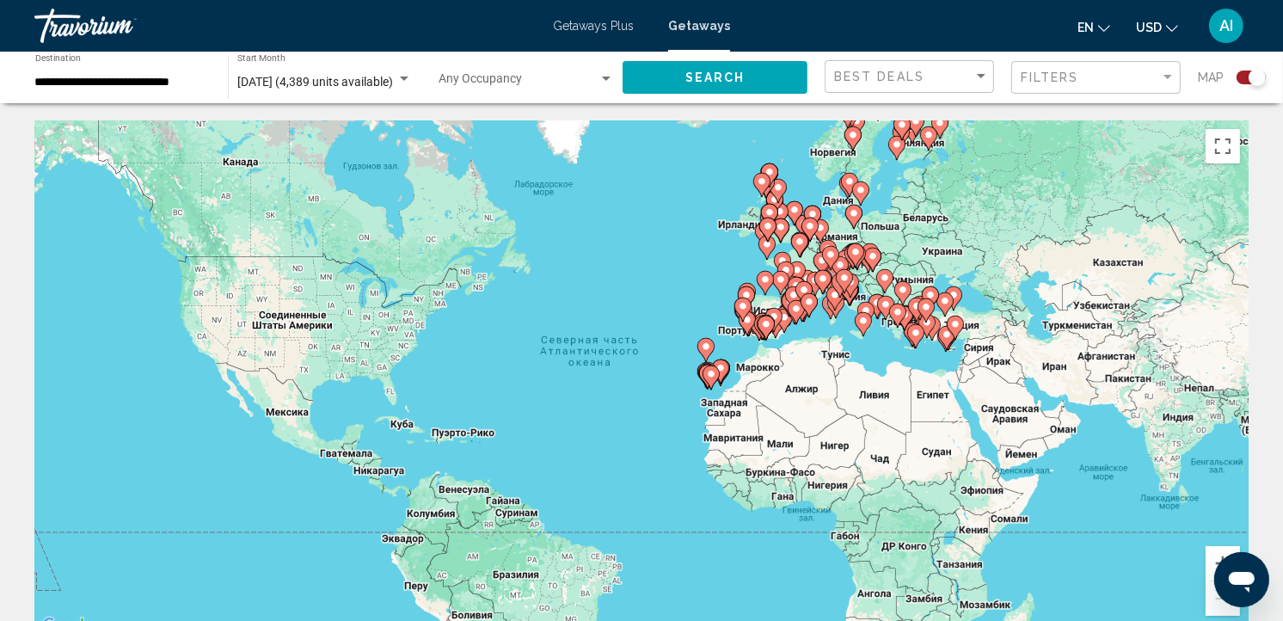
click at [858, 320] on icon "Main content" at bounding box center [863, 324] width 15 height 22
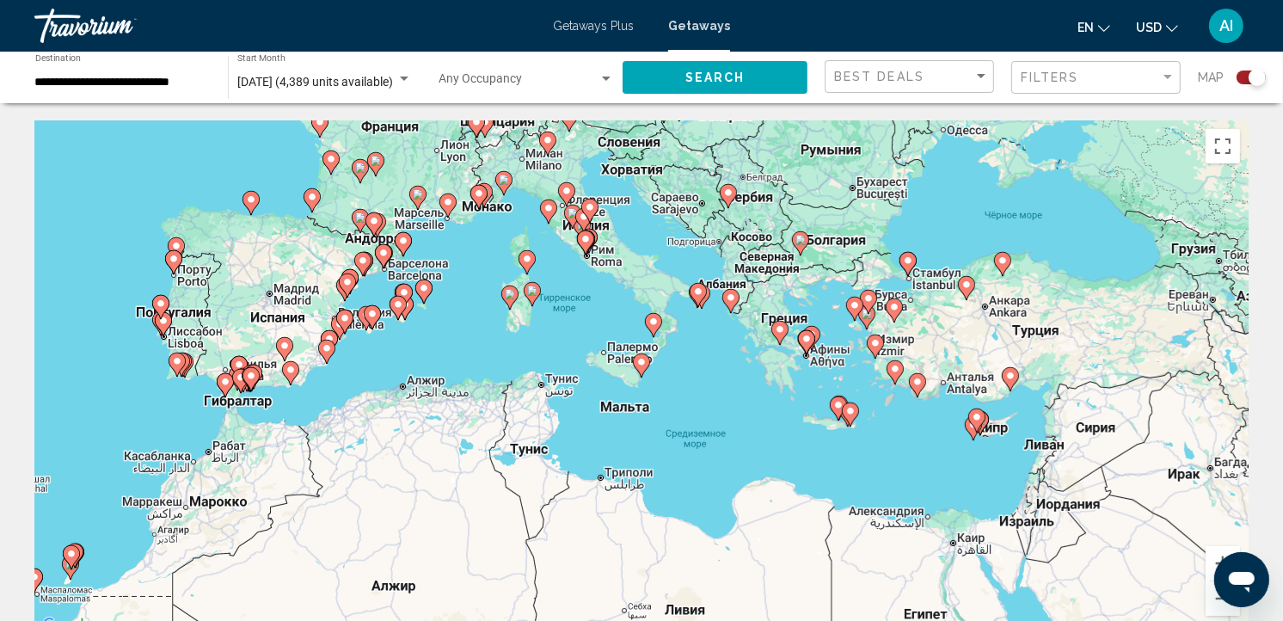
click at [536, 296] on icon "Main content" at bounding box center [532, 294] width 15 height 22
type input "**********"
